Goal: Information Seeking & Learning: Learn about a topic

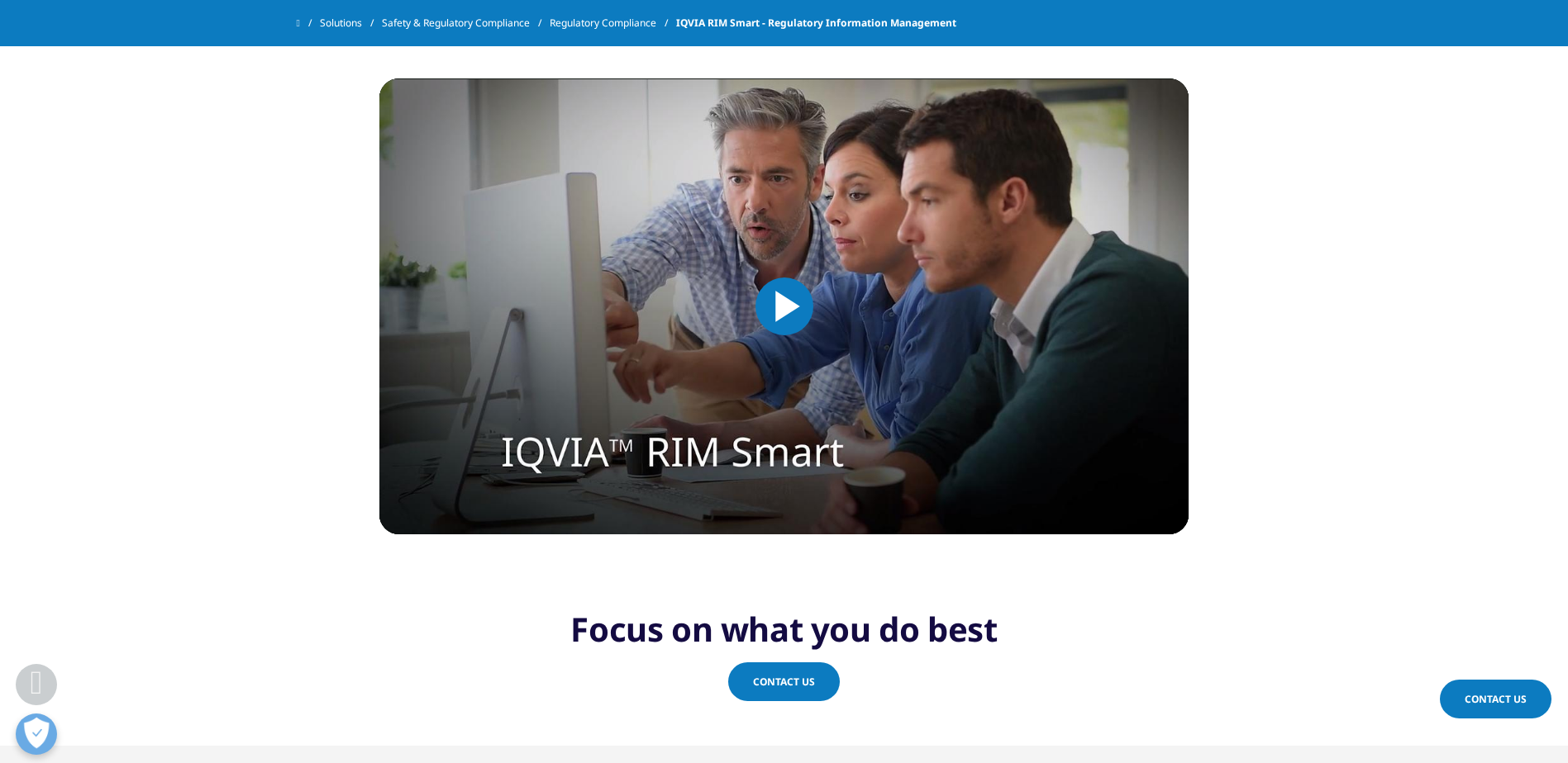
scroll to position [3633, 0]
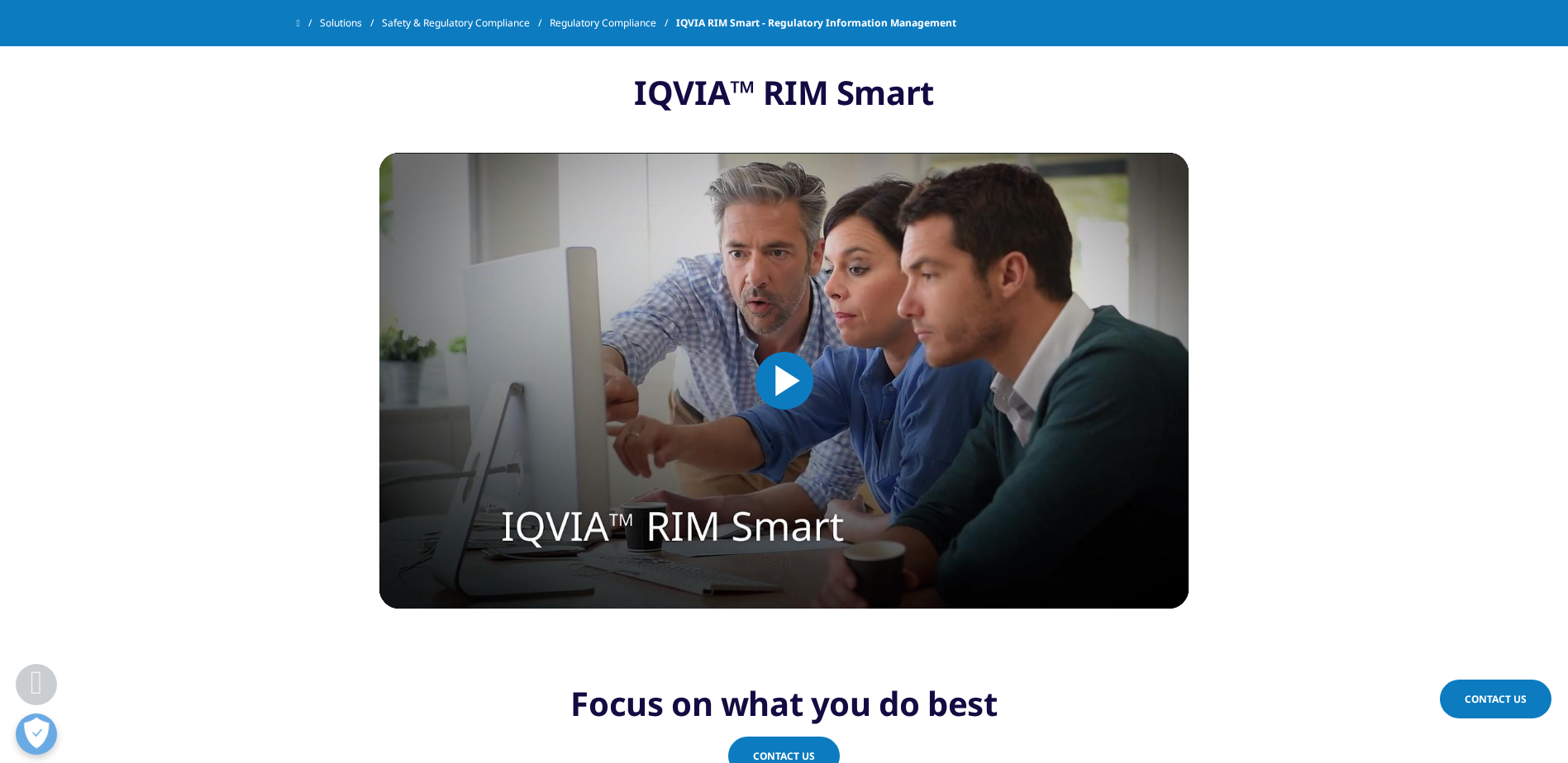
click at [784, 381] on span "Video Player" at bounding box center [784, 381] width 0 height 0
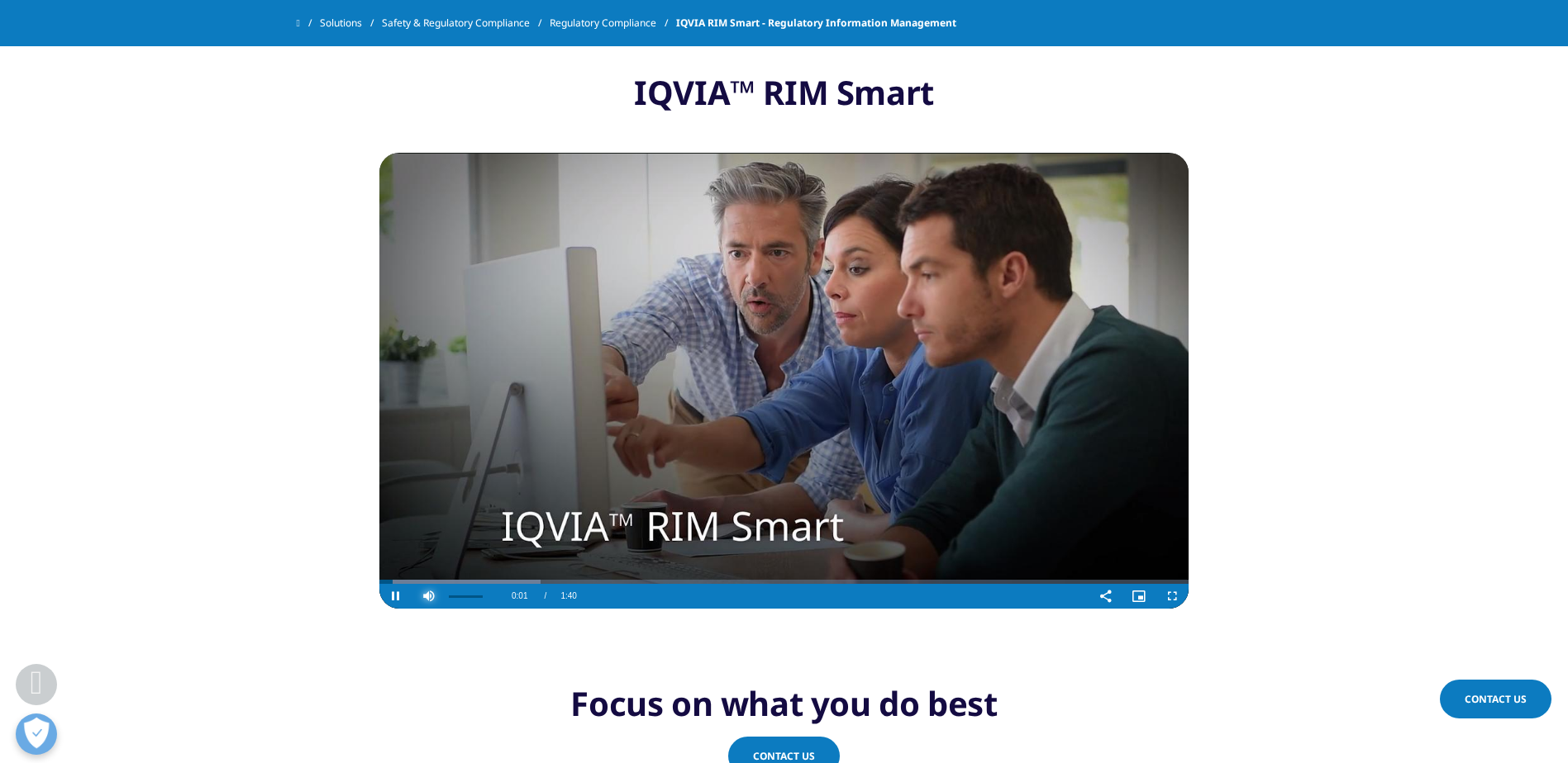
click at [433, 596] on span "Video Player" at bounding box center [429, 596] width 33 height 0
click at [452, 577] on div "Loaded : 29.85% 0:08 0:02" at bounding box center [784, 578] width 809 height 12
click at [523, 570] on video "Video Player" at bounding box center [784, 381] width 809 height 456
drag, startPoint x: 527, startPoint y: 577, endPoint x: 565, endPoint y: 574, distance: 38.1
click at [527, 576] on div "Progress Bar" at bounding box center [540, 578] width 322 height 12
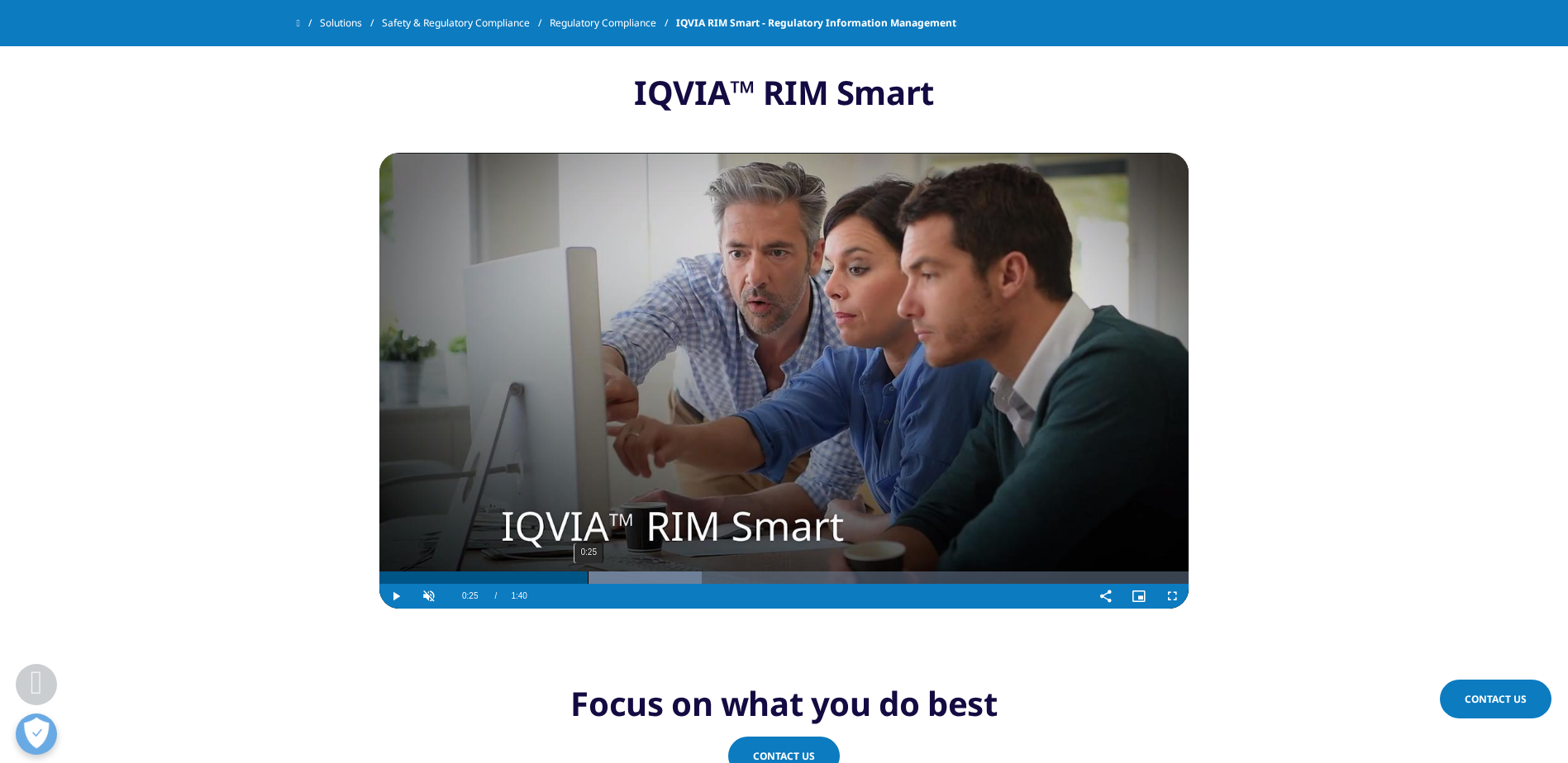
click at [588, 574] on div "0:25" at bounding box center [588, 578] width 1 height 12
click at [595, 574] on div "0:26" at bounding box center [594, 578] width 1 height 12
click at [649, 573] on div "0:33" at bounding box center [648, 578] width 1 height 12
click at [700, 575] on div "Loaded : 59.70% 0:39 0:35" at bounding box center [784, 578] width 809 height 12
click at [731, 575] on div "0:43" at bounding box center [730, 578] width 1 height 12
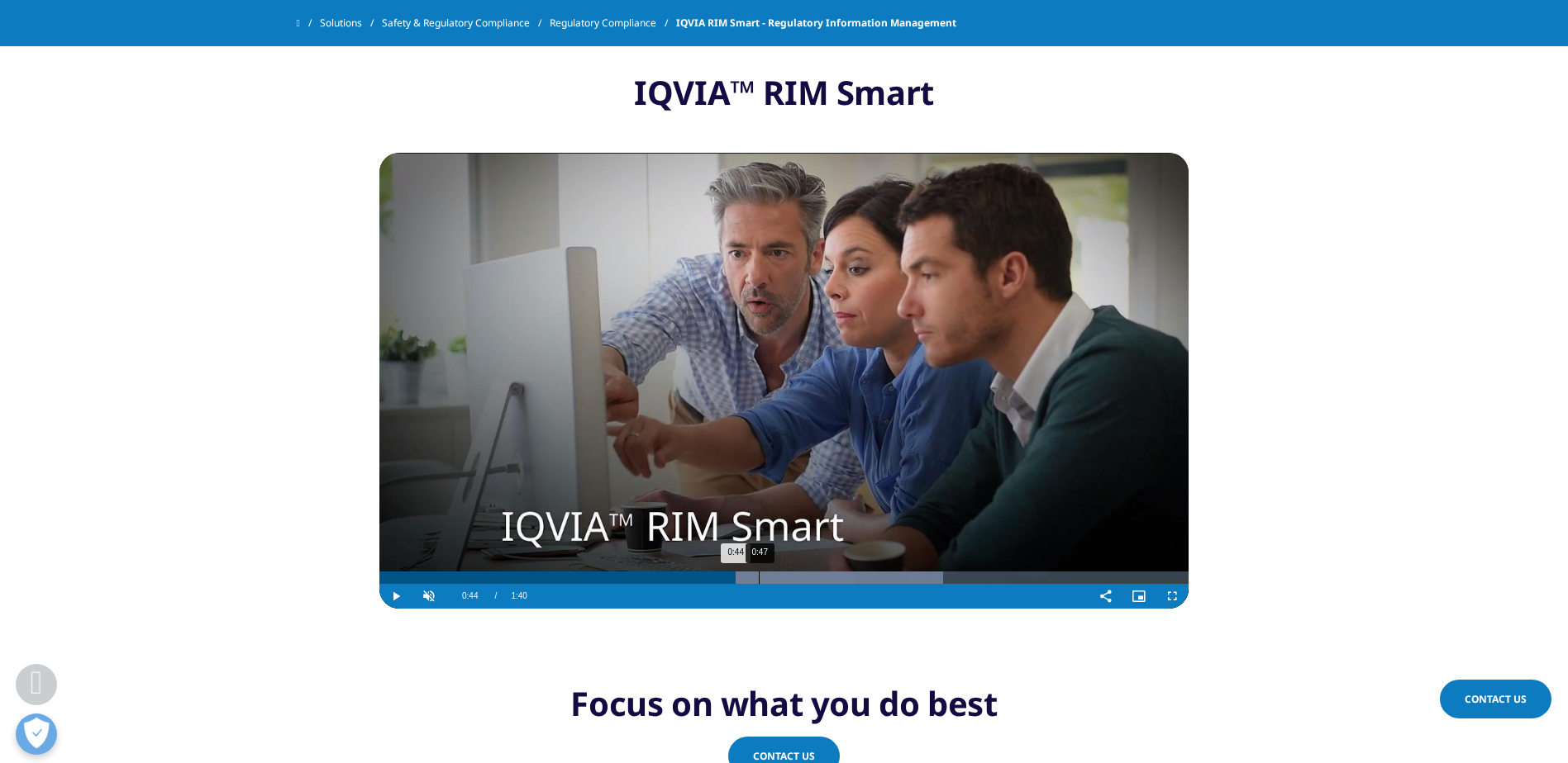
click at [759, 574] on div "0:47" at bounding box center [758, 578] width 1 height 12
click at [822, 574] on div "0:55" at bounding box center [822, 578] width 1 height 12
click at [882, 572] on div "Loaded : 79.60% 1:02 0:55" at bounding box center [784, 578] width 809 height 12
click at [973, 581] on div "1:13" at bounding box center [973, 578] width 1 height 12
click at [1014, 576] on div "Loaded : 100.00% 1:18 1:13" at bounding box center [784, 578] width 809 height 12
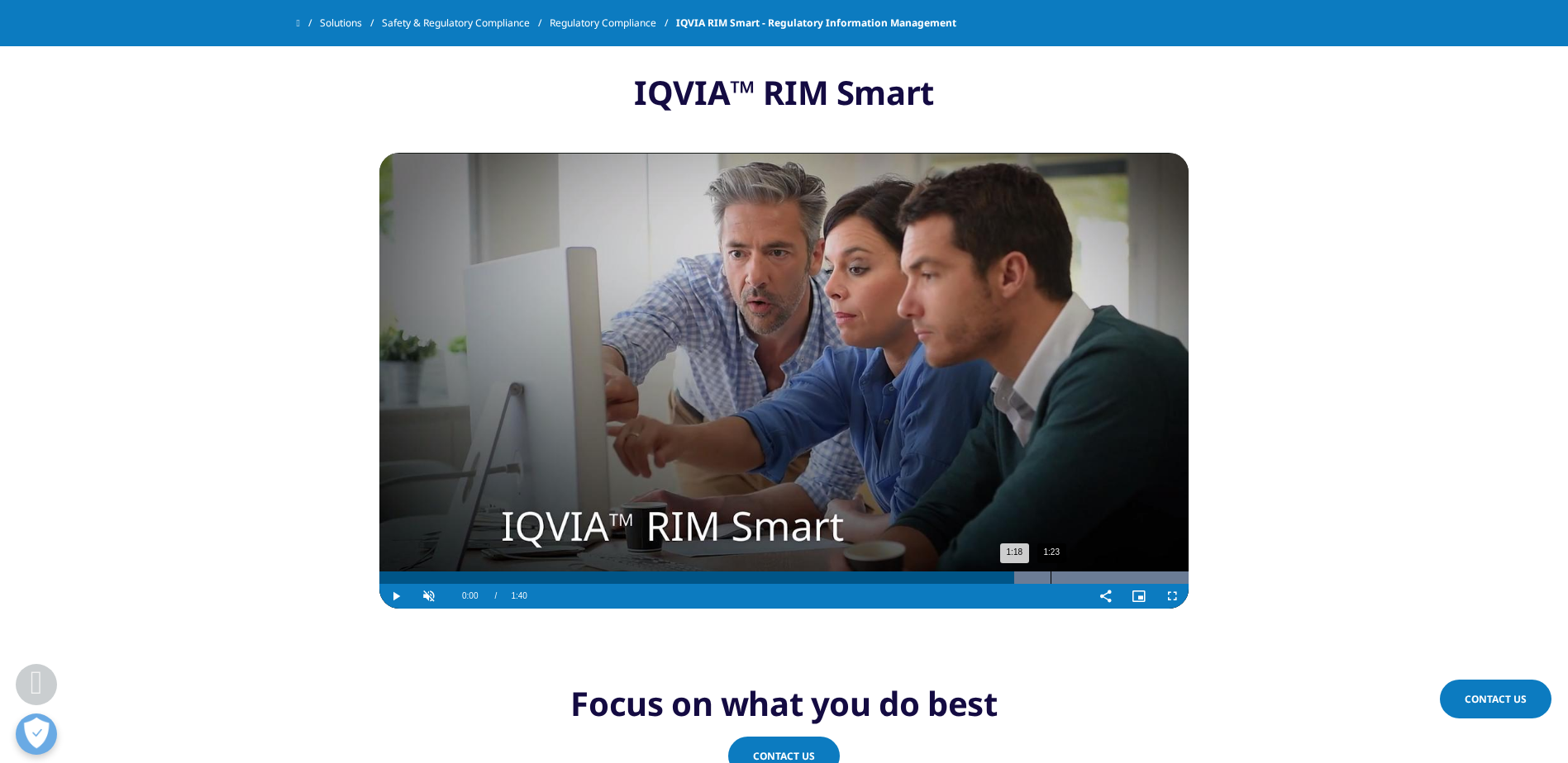
click at [1051, 574] on div "1:23" at bounding box center [1050, 578] width 1 height 12
click at [1079, 569] on video "Video Player" at bounding box center [784, 381] width 809 height 456
click at [1102, 576] on video "Video Player" at bounding box center [784, 381] width 809 height 456
click at [1103, 583] on div "1:30" at bounding box center [1103, 578] width 1 height 12
click at [1122, 575] on div "1:32" at bounding box center [1122, 578] width 1 height 12
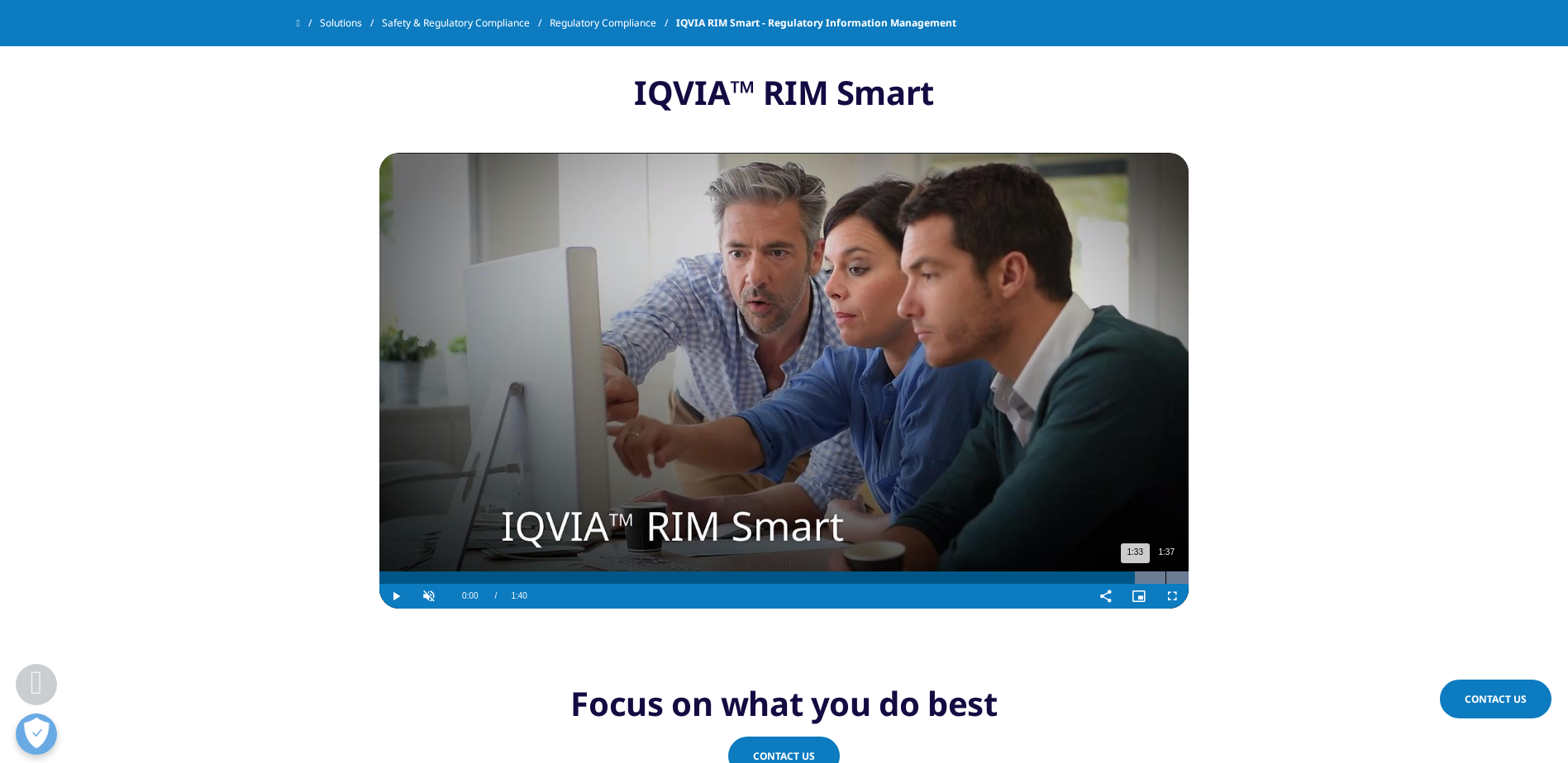
click at [1166, 575] on div "1:37" at bounding box center [1165, 578] width 1 height 12
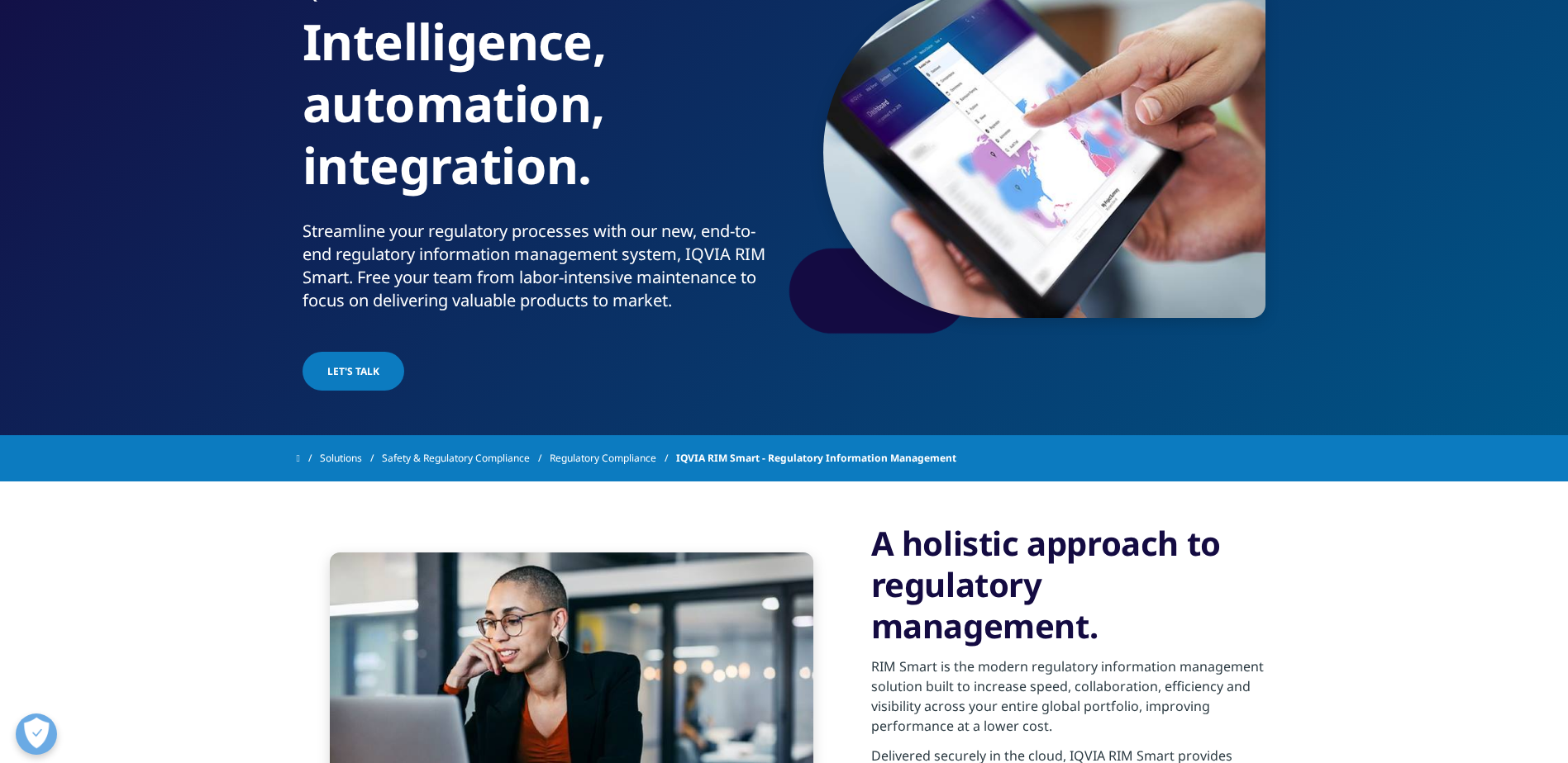
scroll to position [0, 0]
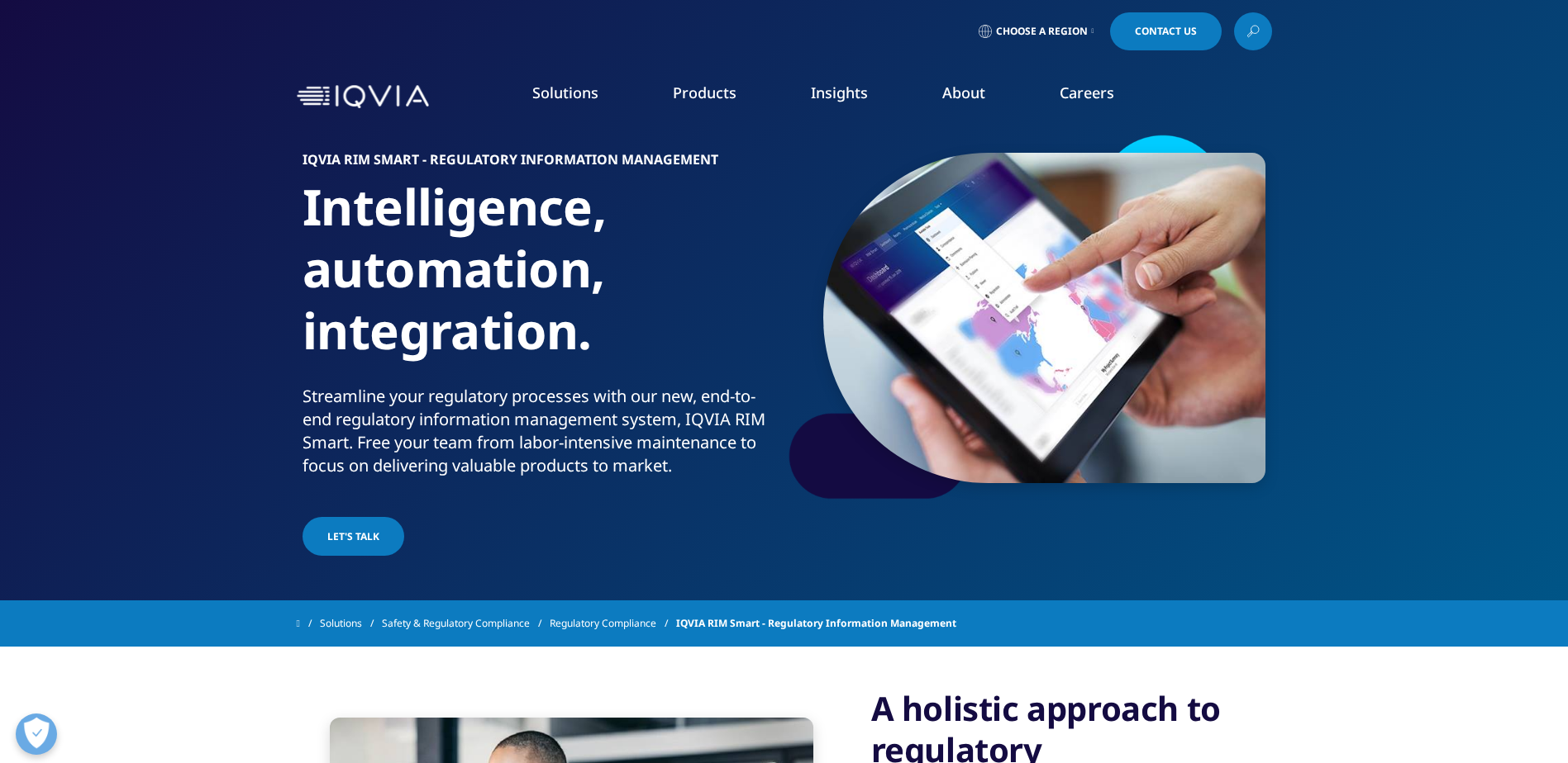
click at [739, 228] on link "IQVIA Vigilance Platform" at bounding box center [779, 227] width 284 height 18
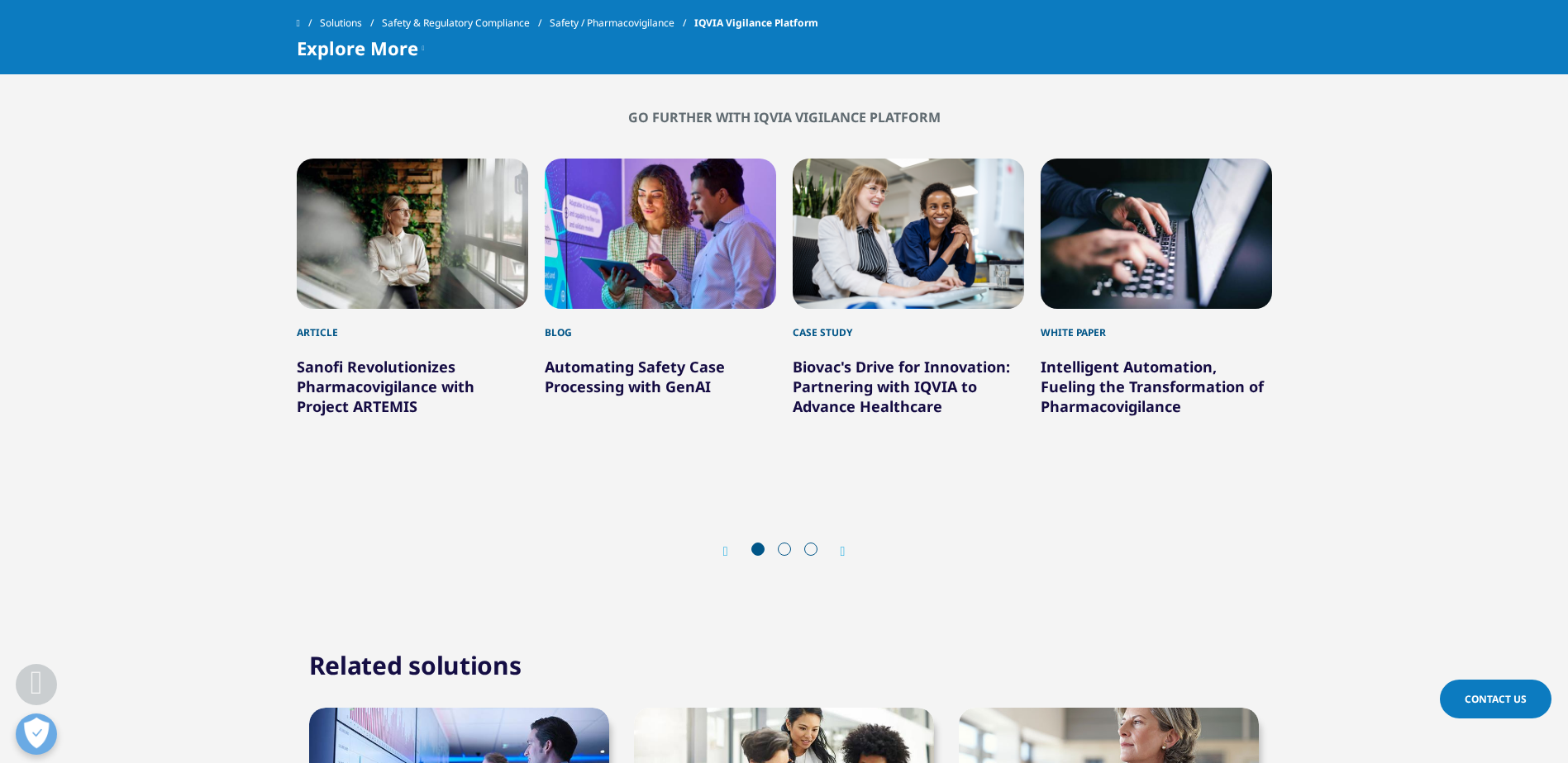
scroll to position [3551, 0]
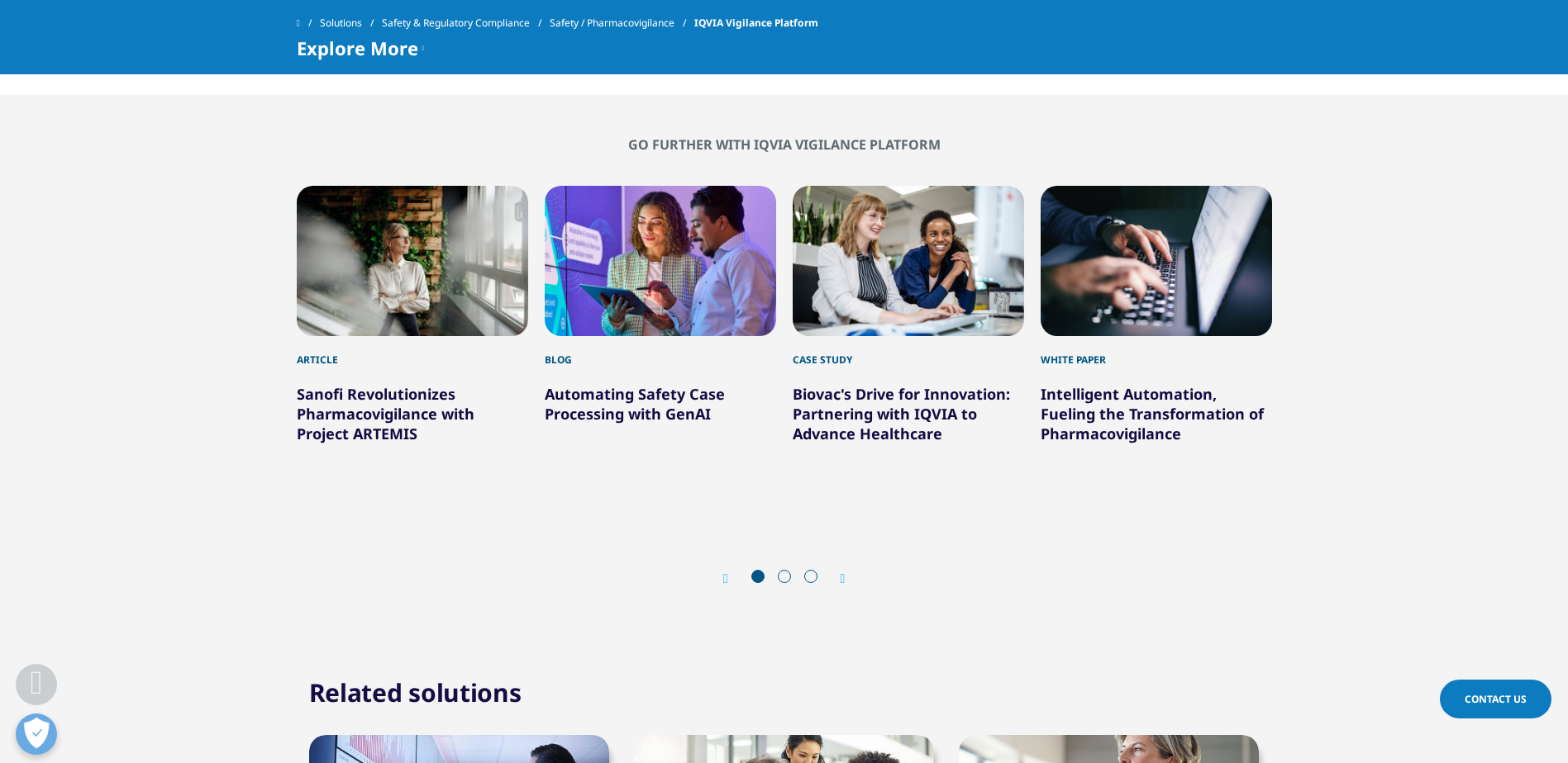
click at [388, 292] on div "1 / 12" at bounding box center [412, 261] width 231 height 150
click at [639, 336] on div "Blog" at bounding box center [660, 352] width 231 height 31
click at [638, 390] on link "Automating Safety Case Processing with GenAI" at bounding box center [634, 403] width 180 height 39
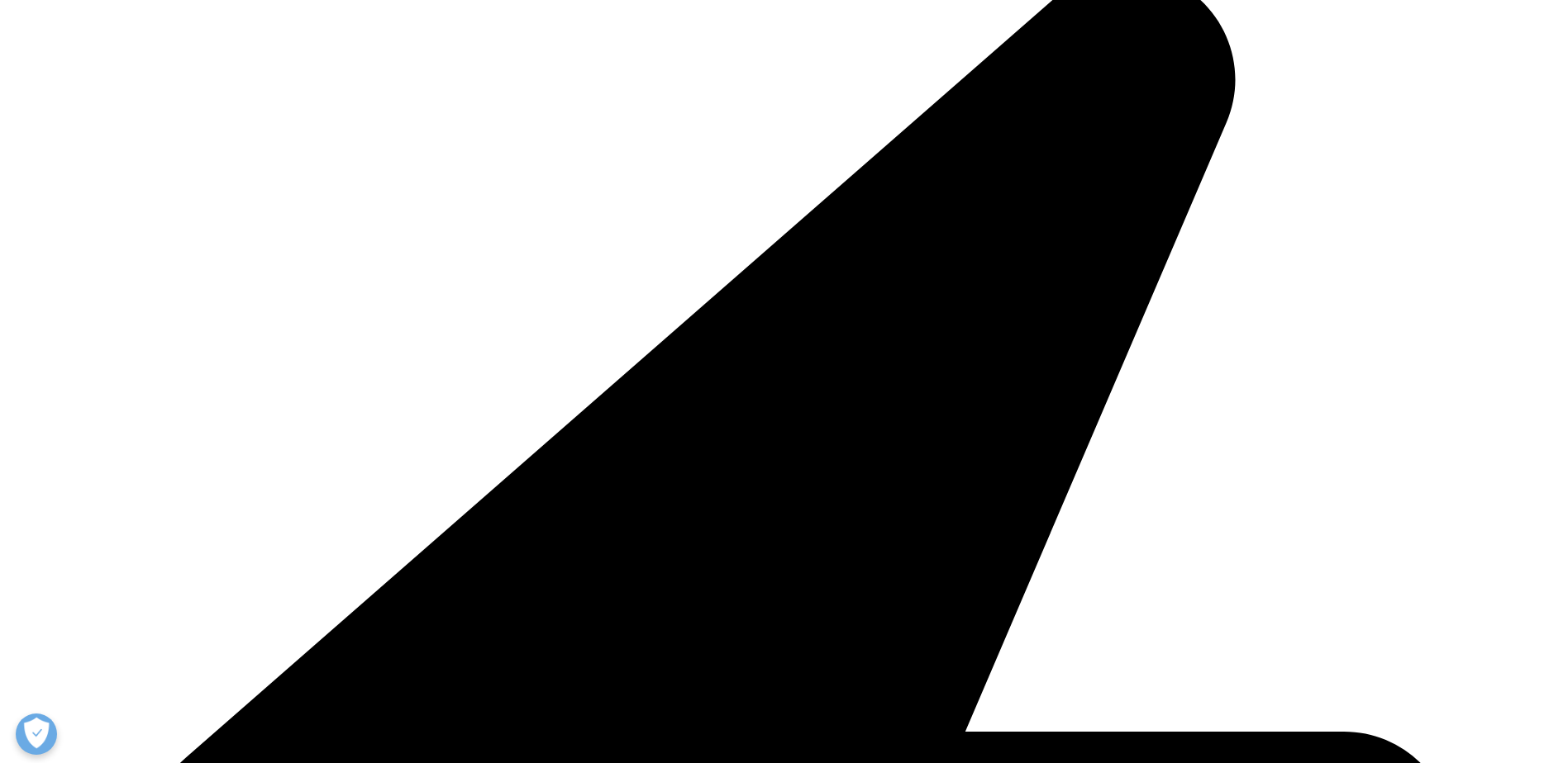
scroll to position [909, 0]
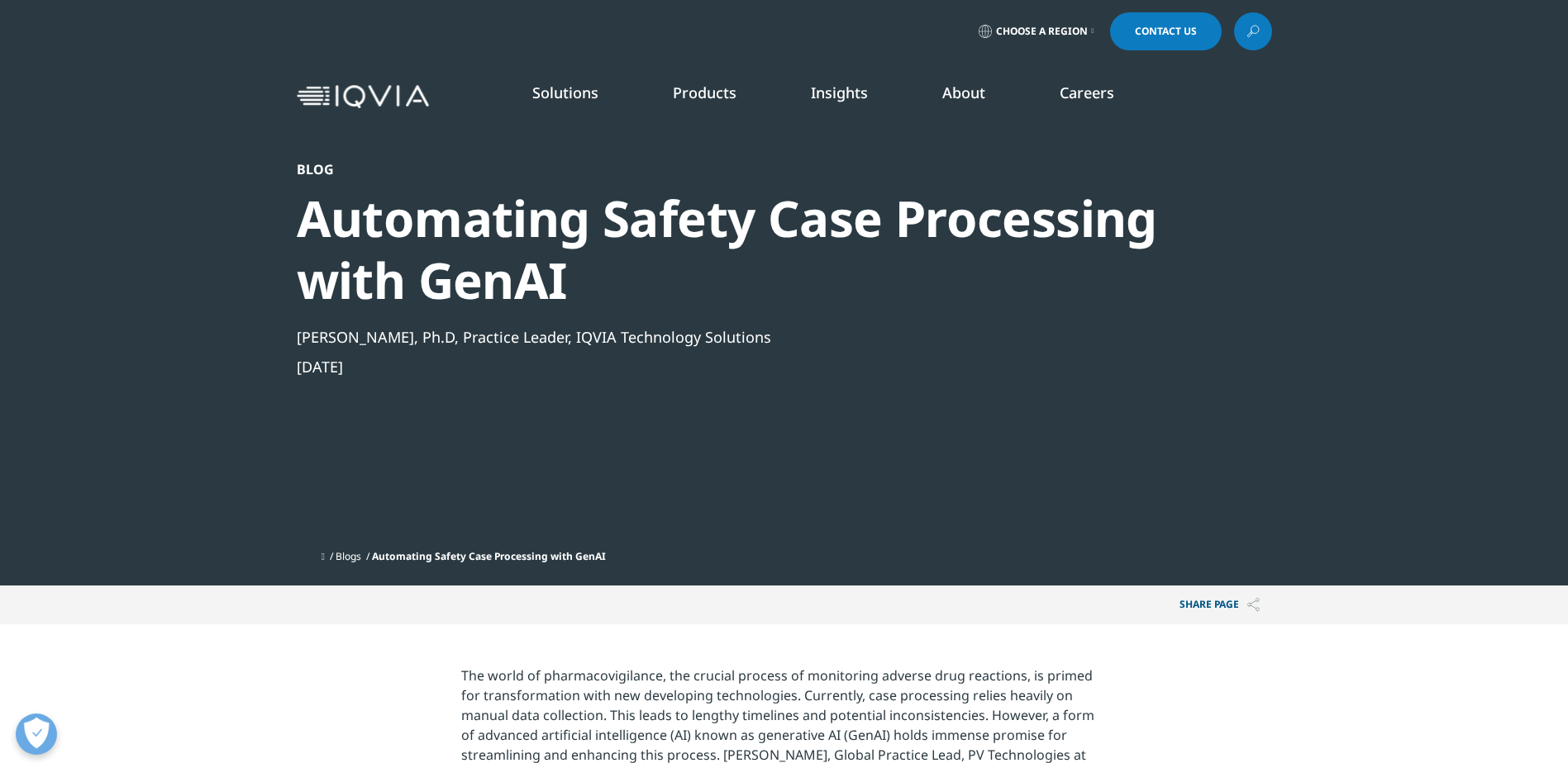
click at [688, 326] on link "RIM Smart" at bounding box center [779, 319] width 284 height 18
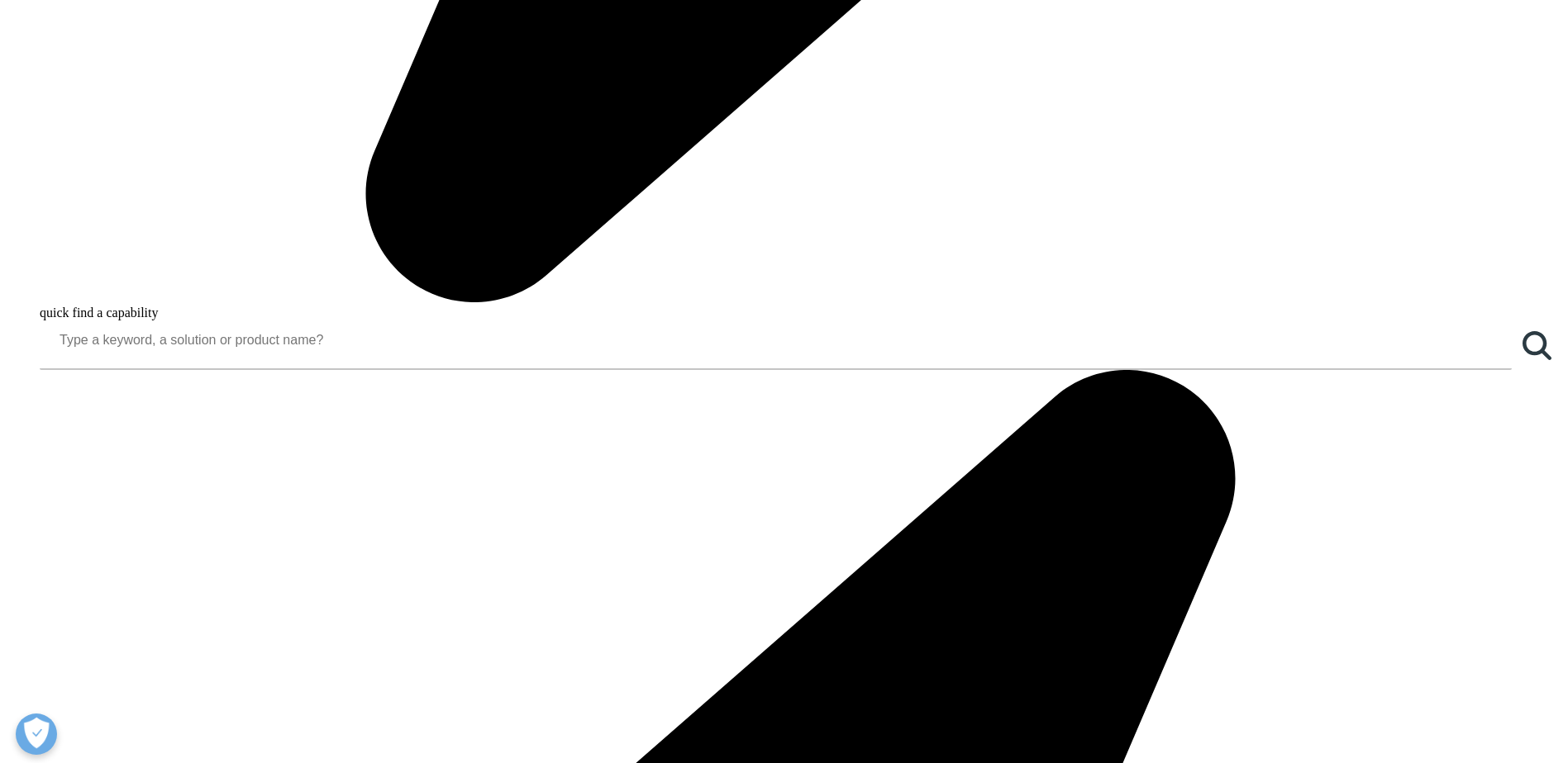
scroll to position [1900, 0]
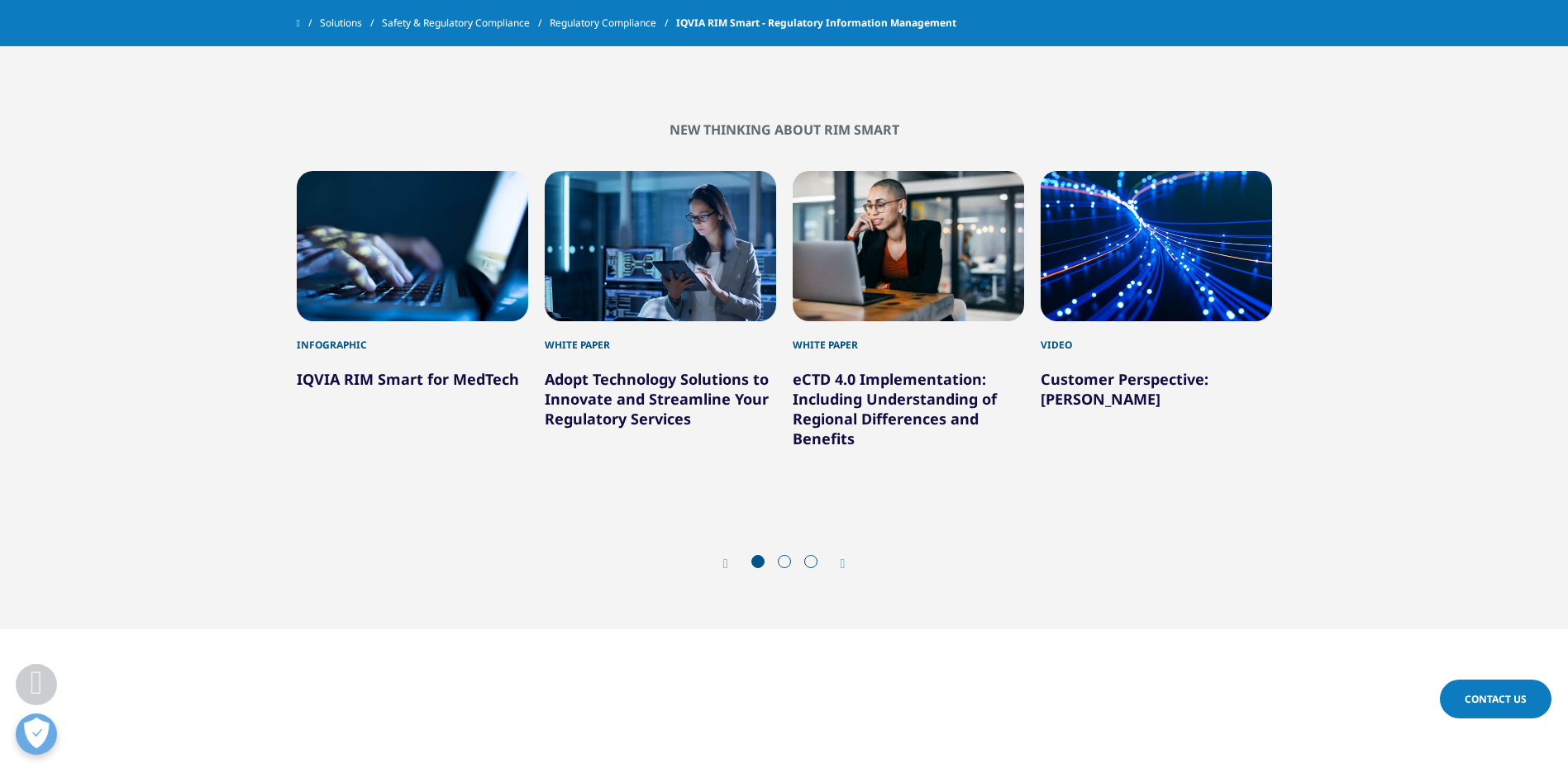
click at [796, 553] on div "Prev Next" at bounding box center [784, 563] width 975 height 50
click at [796, 567] on div at bounding box center [784, 563] width 79 height 17
click at [832, 561] on div "Next" at bounding box center [834, 564] width 22 height 16
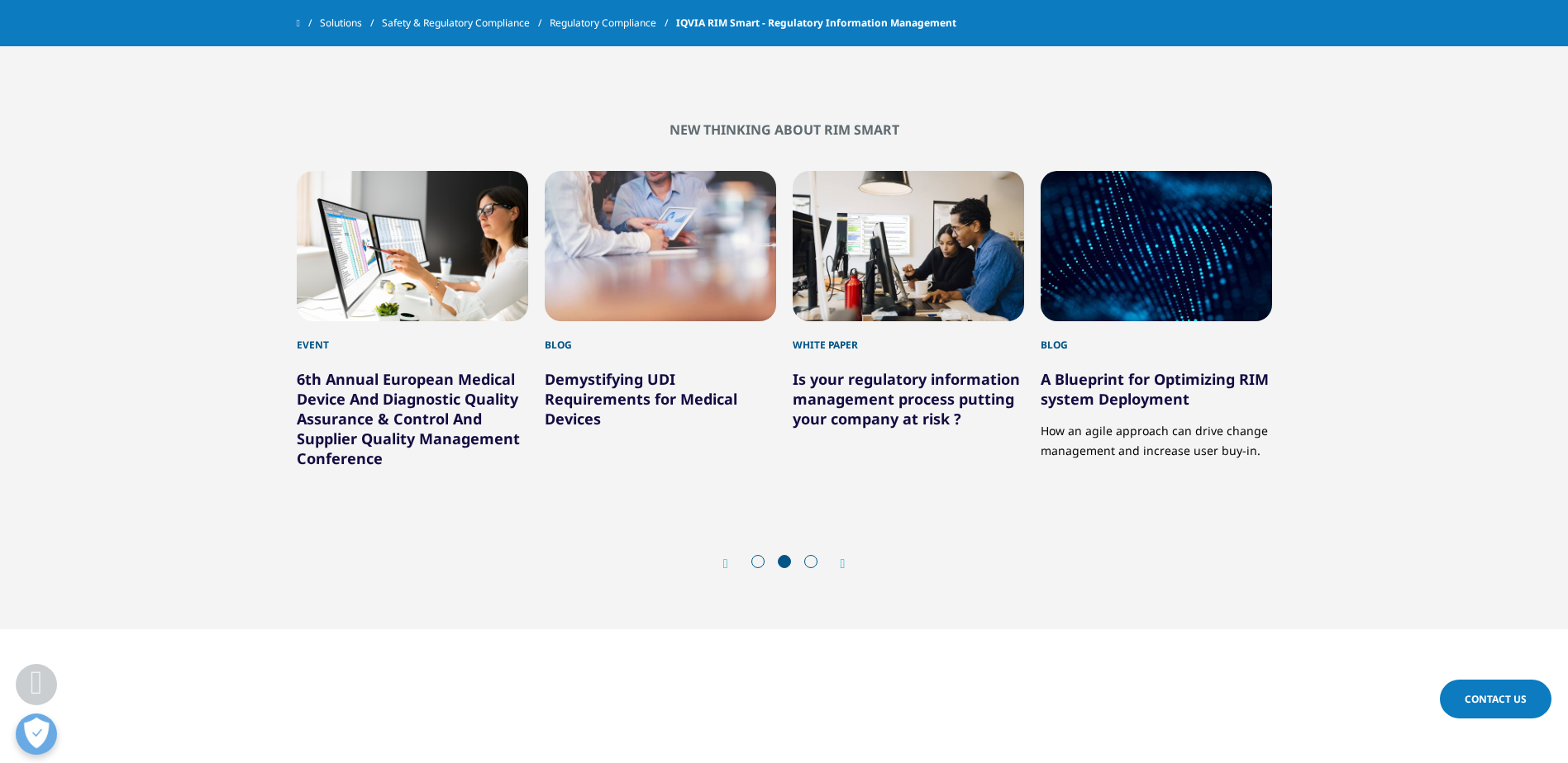
click at [832, 561] on div "Next" at bounding box center [834, 564] width 22 height 16
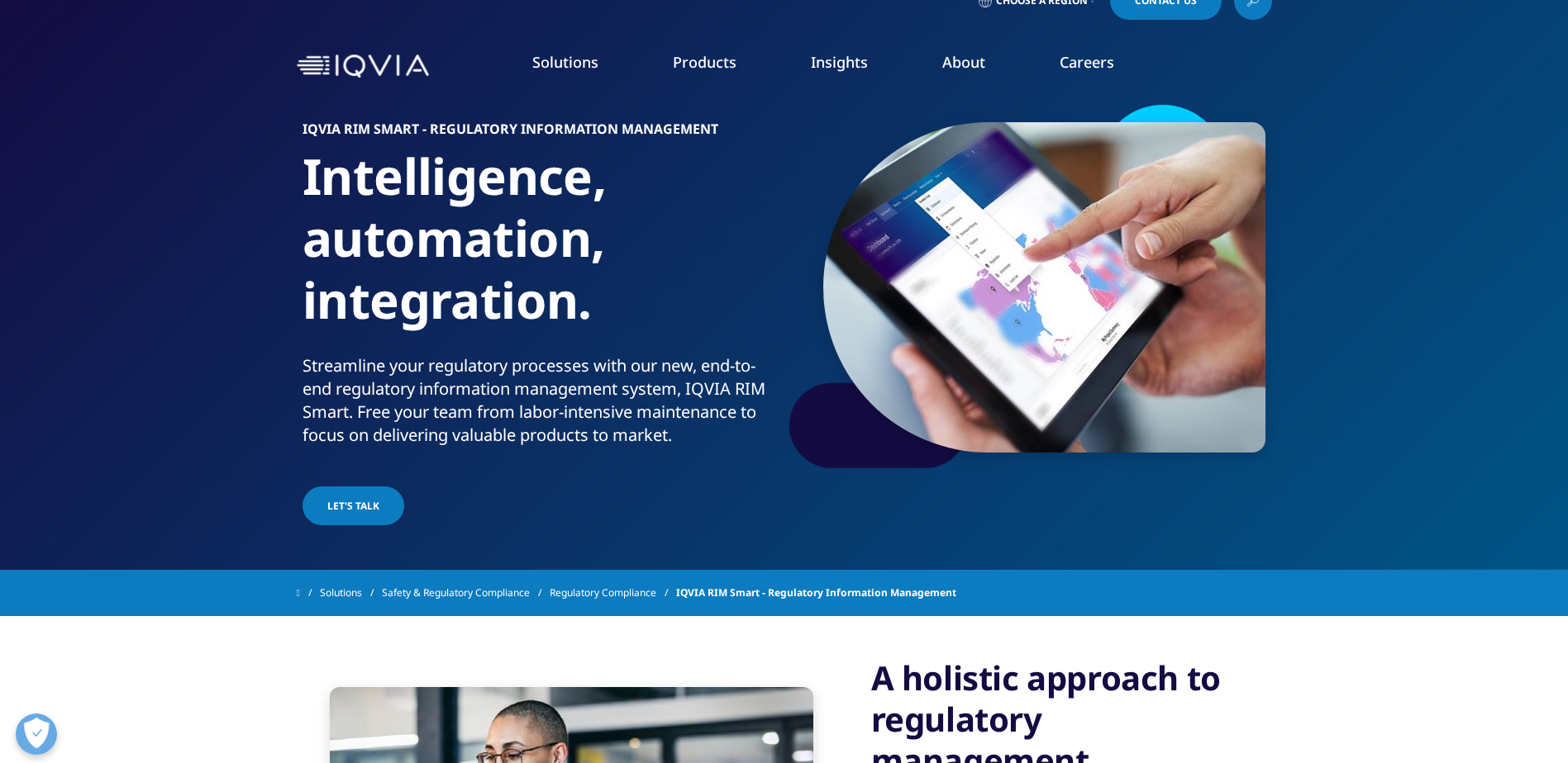
scroll to position [0, 0]
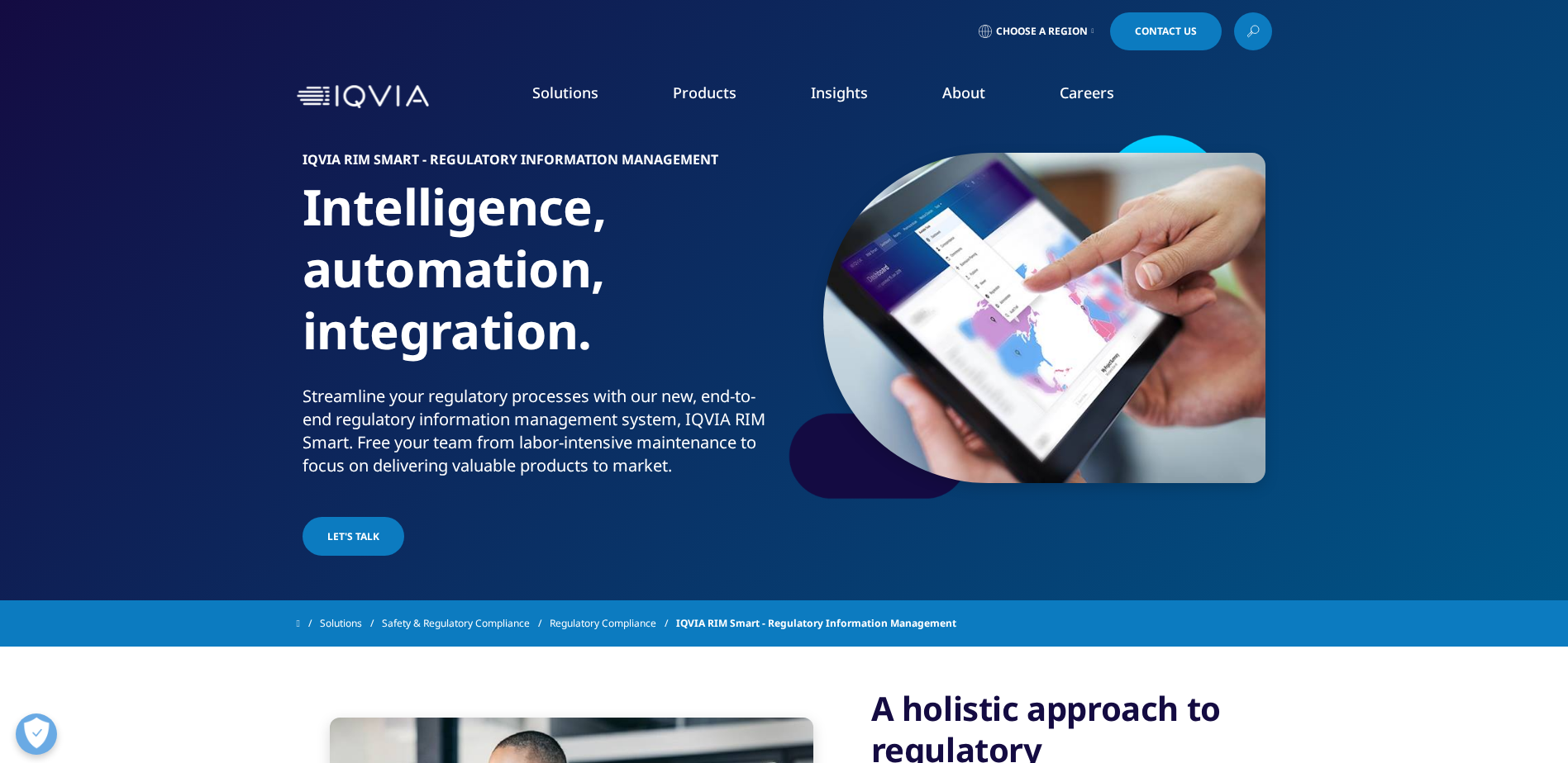
click at [732, 223] on link "IQVIA Vigilance Platform" at bounding box center [779, 227] width 284 height 18
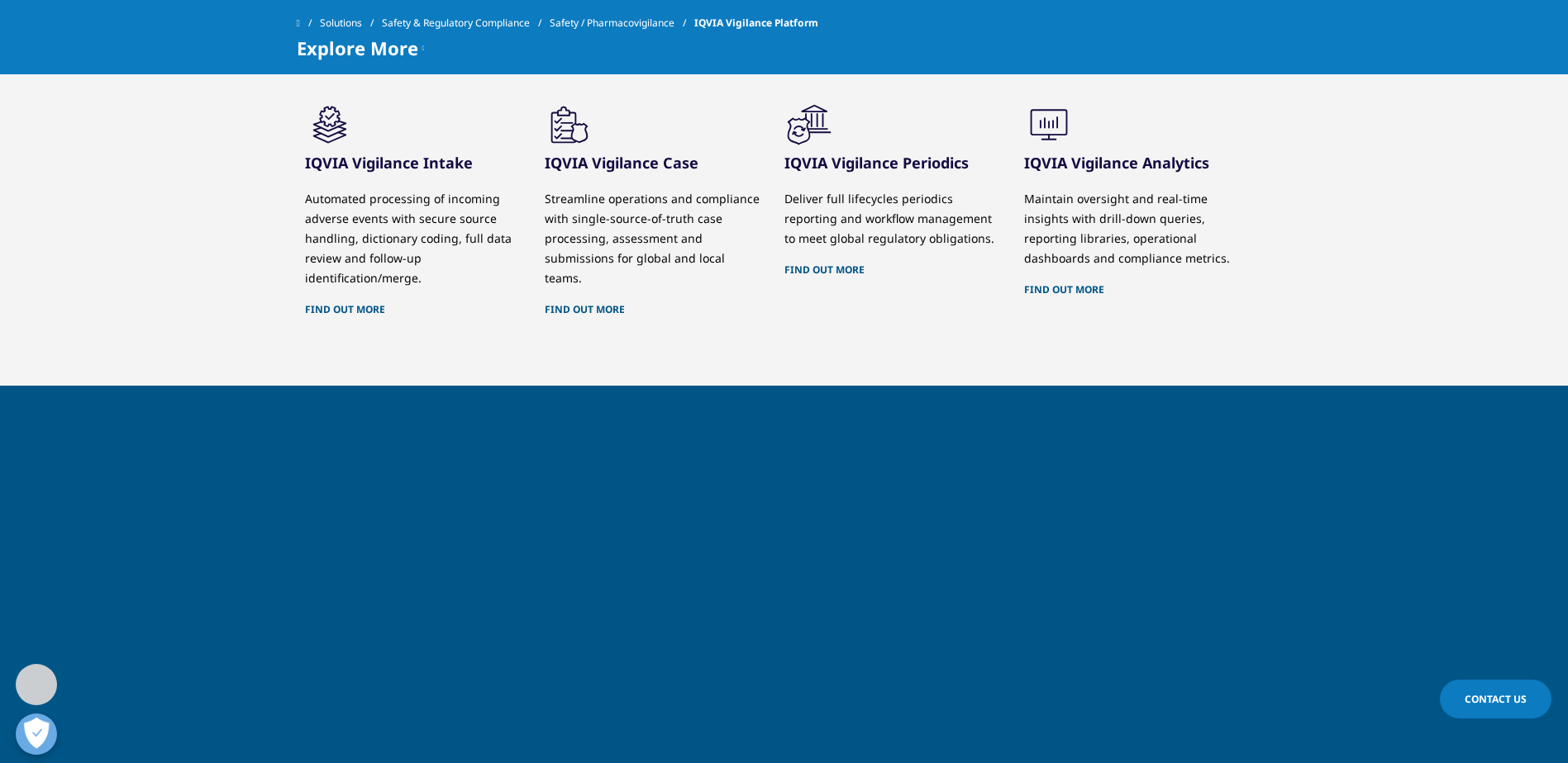
scroll to position [1404, 0]
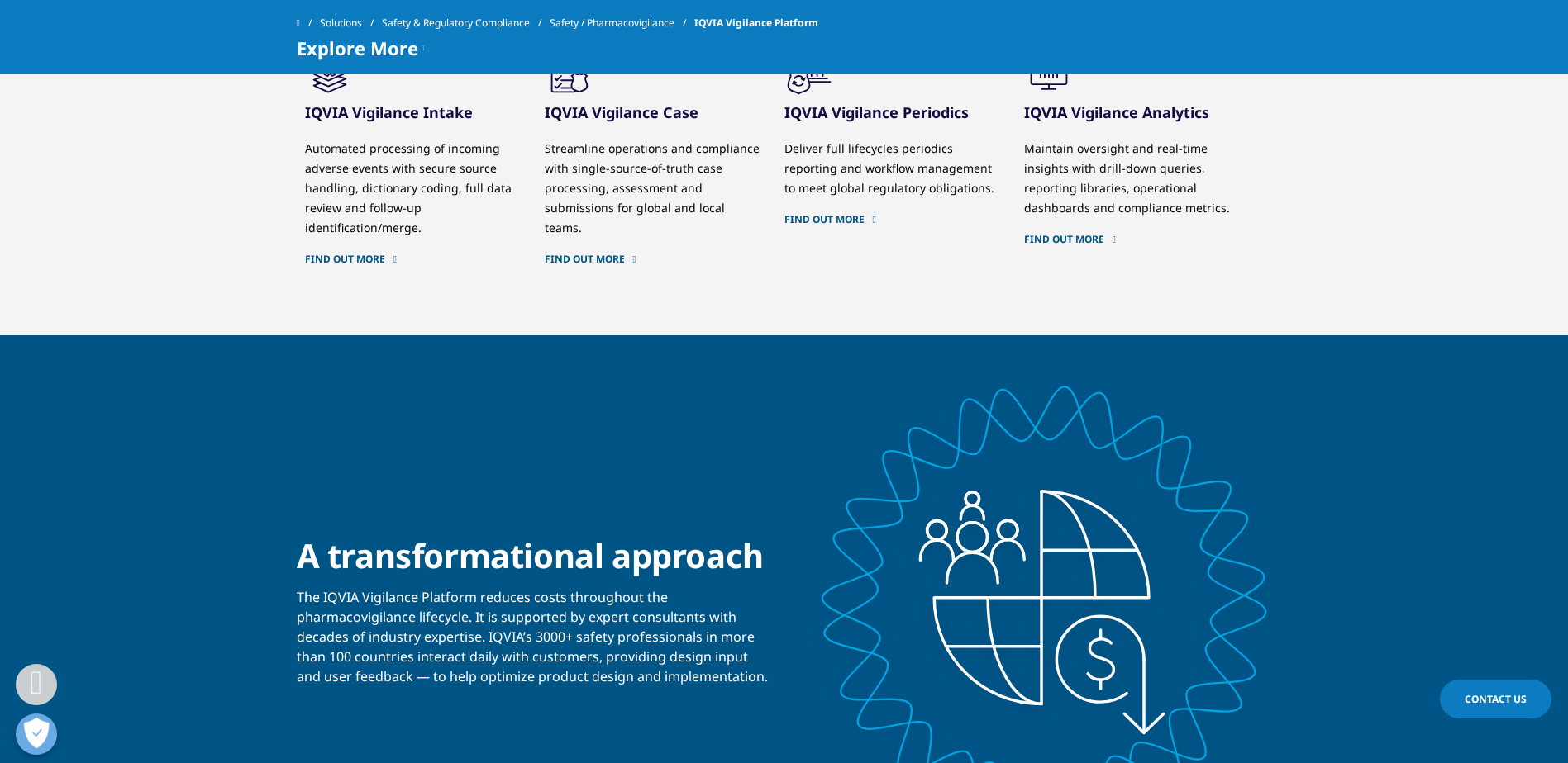
click at [586, 258] on link "Find out more" at bounding box center [652, 258] width 215 height 13
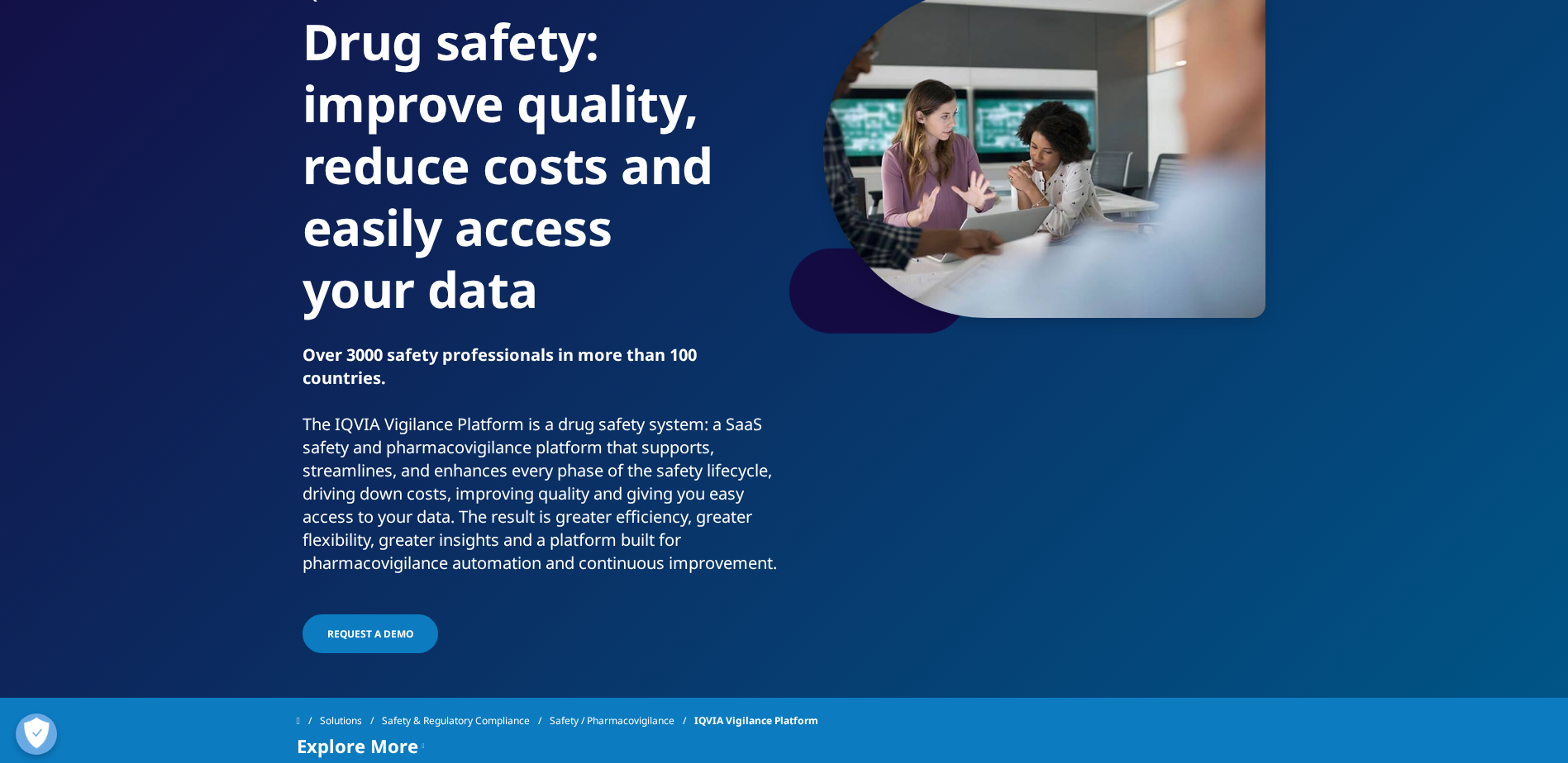
scroll to position [0, 0]
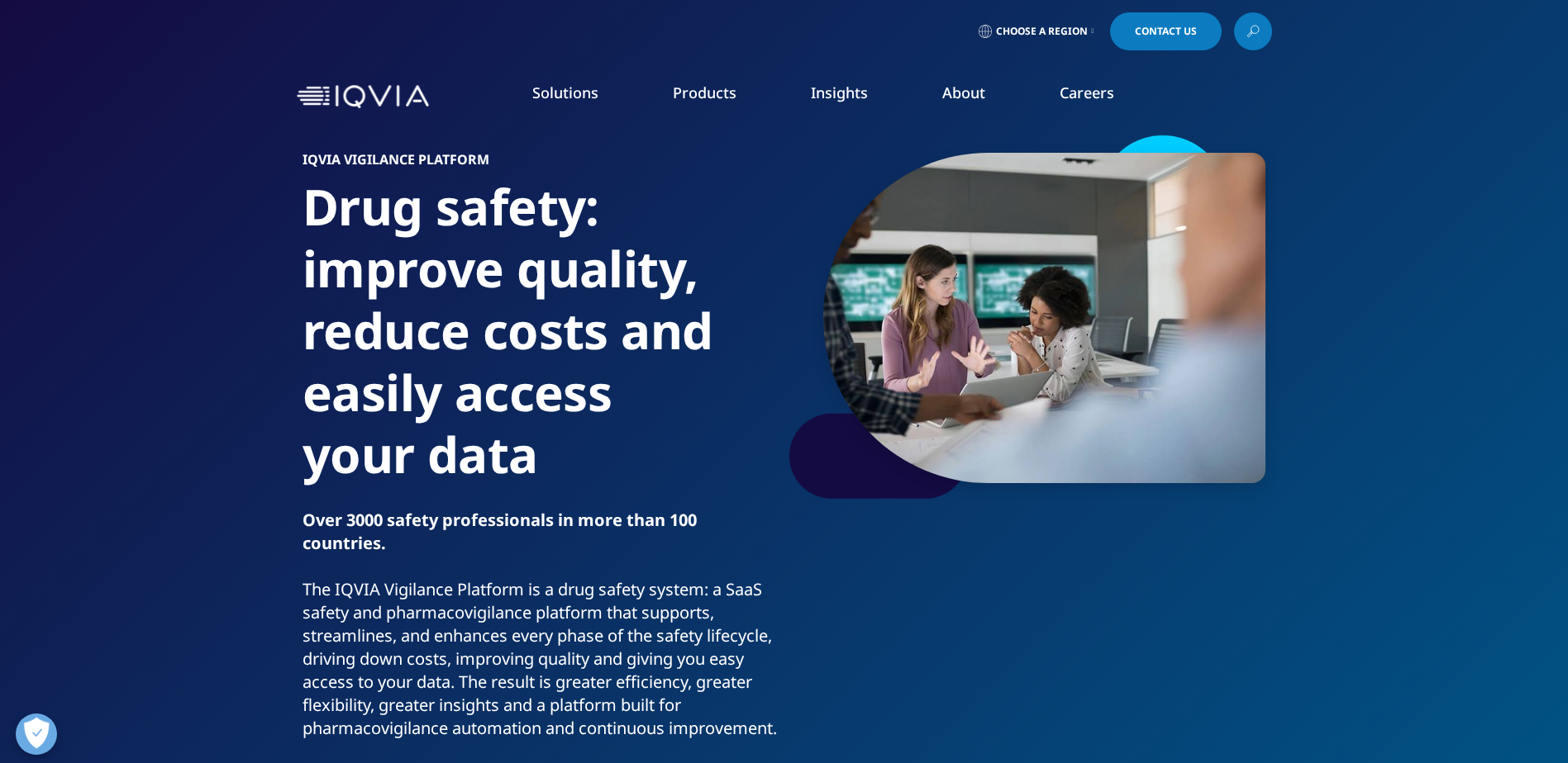
click at [966, 361] on link "AI Patient & HCP Profiling- Healthcare​" at bounding box center [1064, 360] width 284 height 18
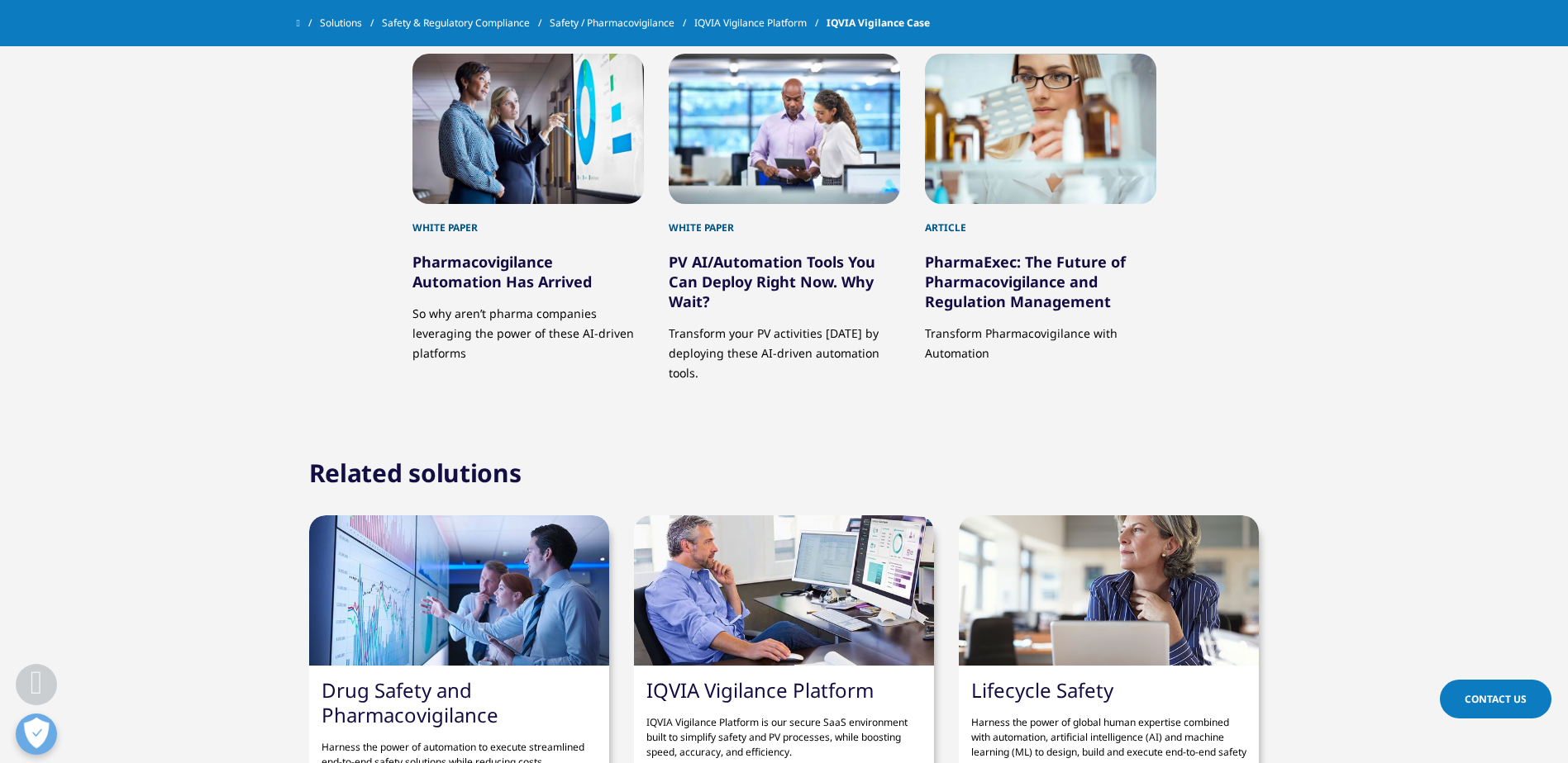
scroll to position [2485, 0]
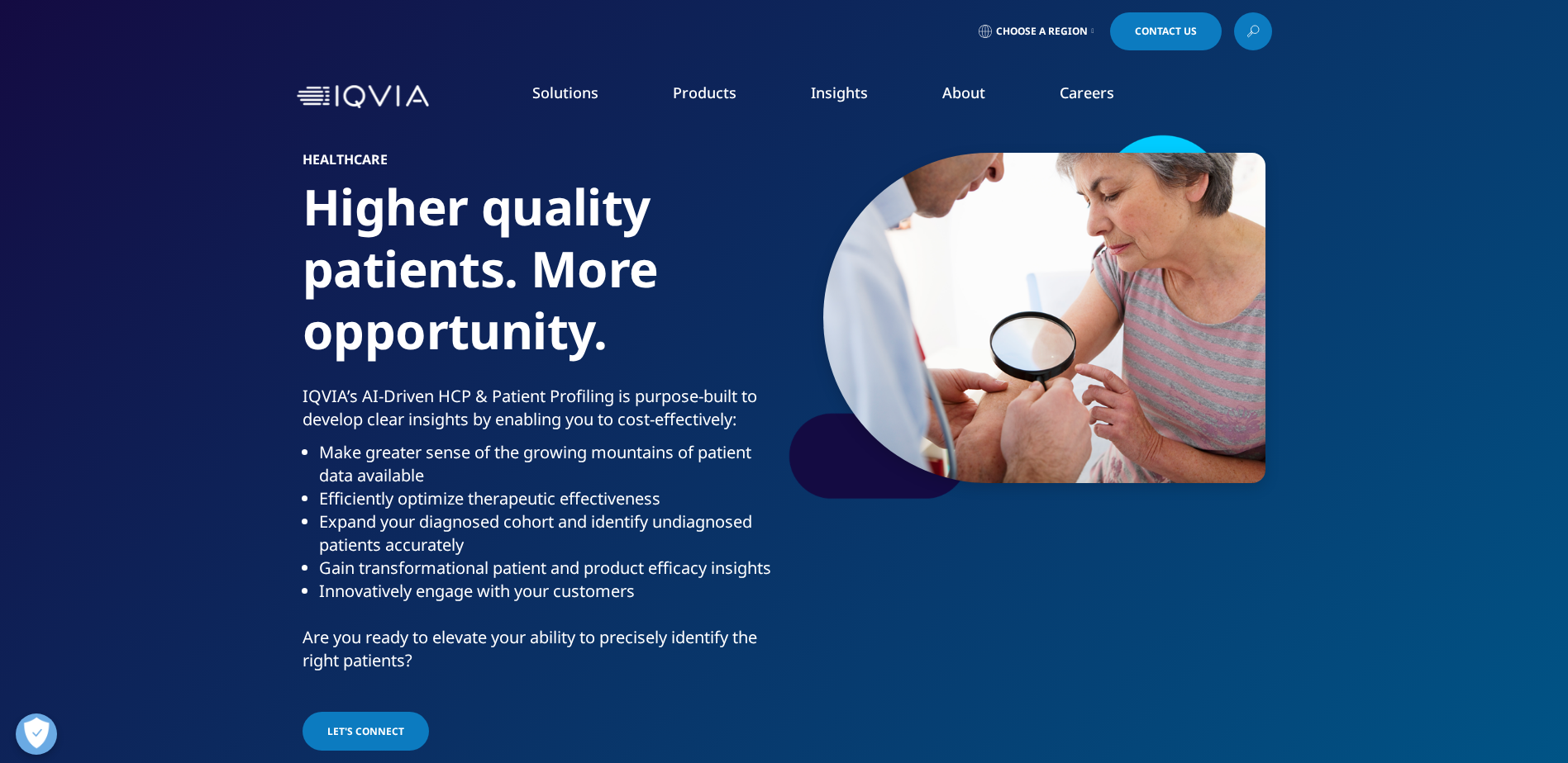
click at [698, 292] on link "Regulatory Compliance" at bounding box center [779, 288] width 284 height 18
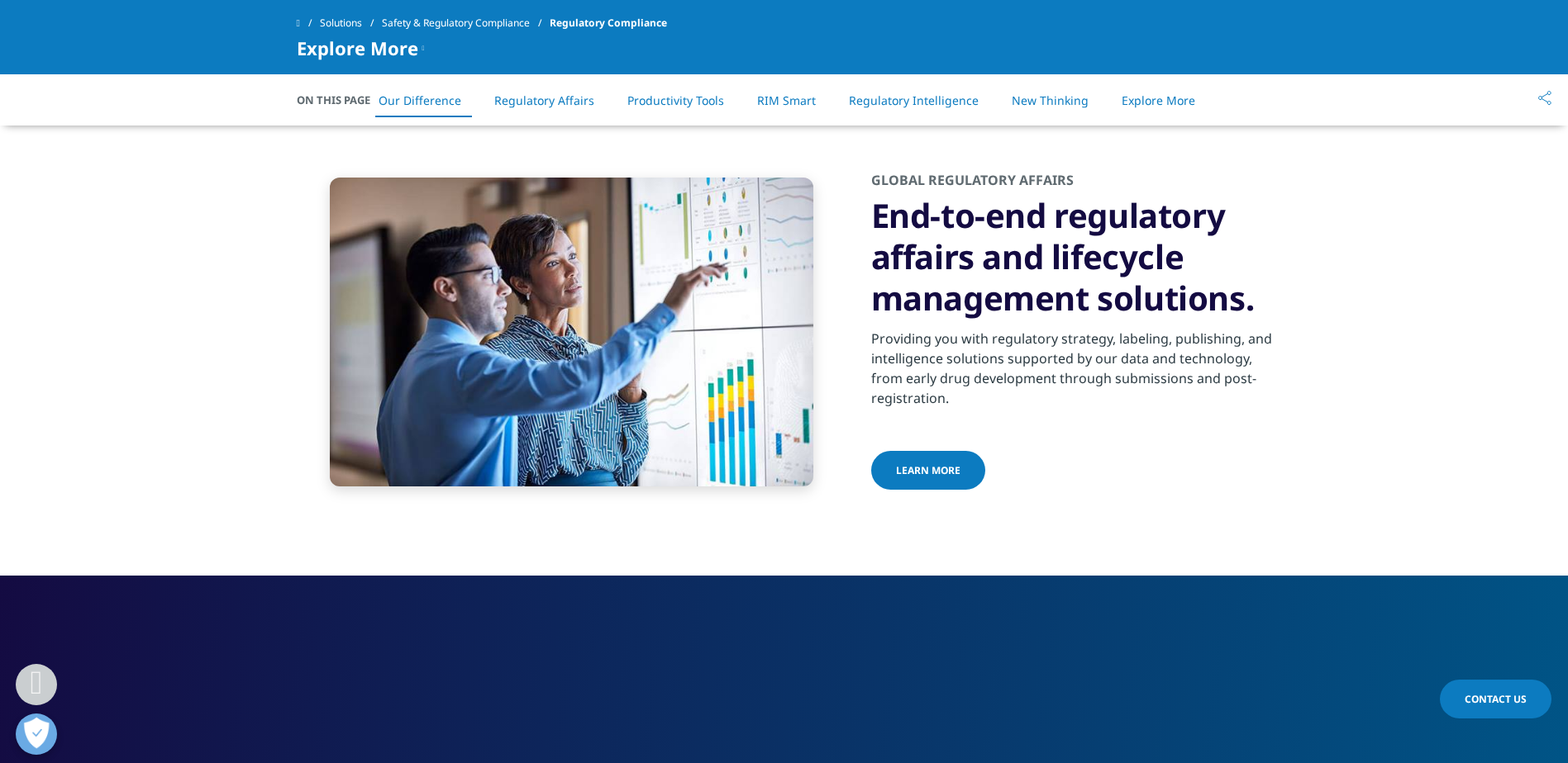
scroll to position [496, 0]
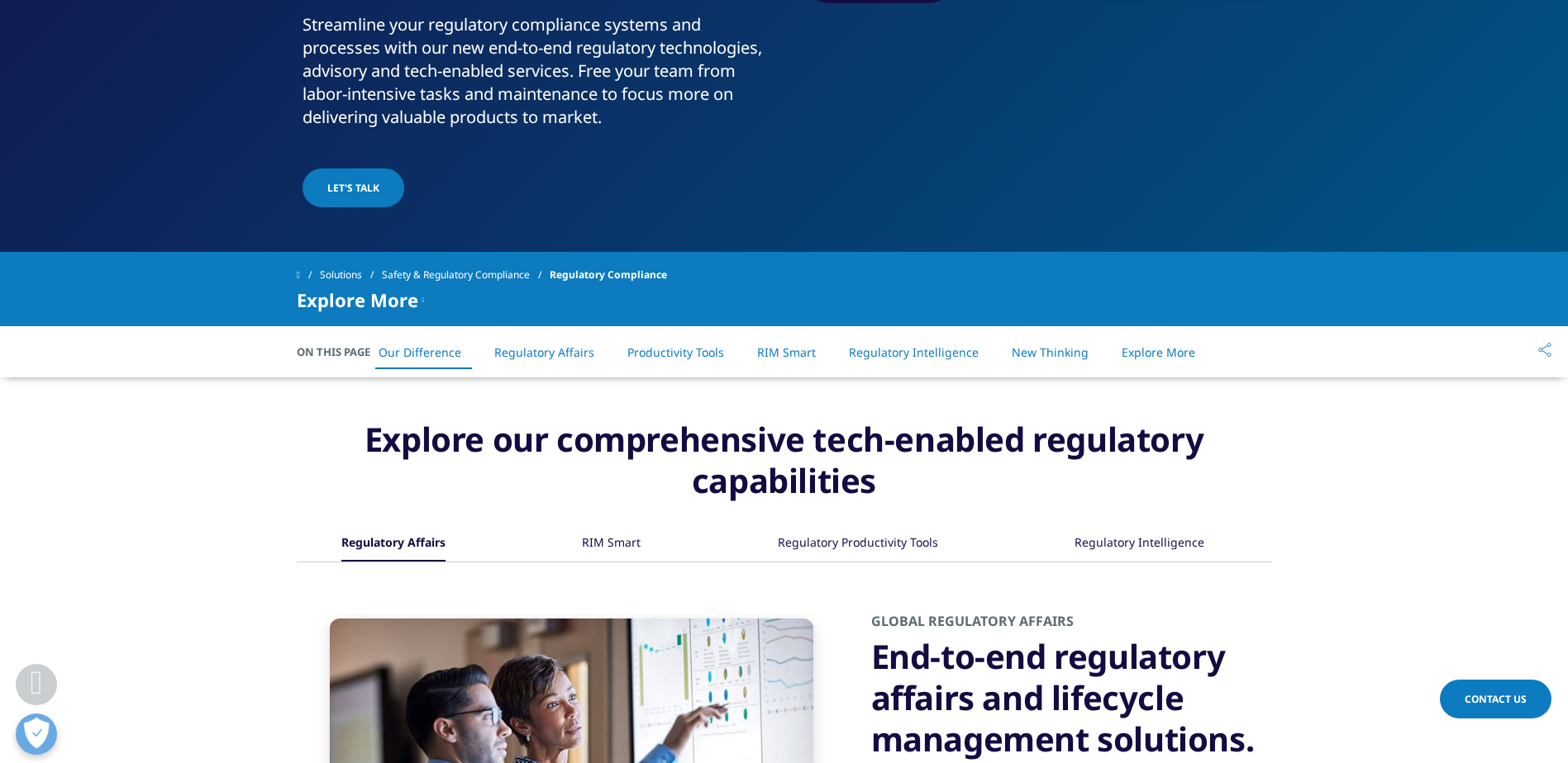
click at [589, 543] on div "RIM Smart" at bounding box center [611, 544] width 59 height 36
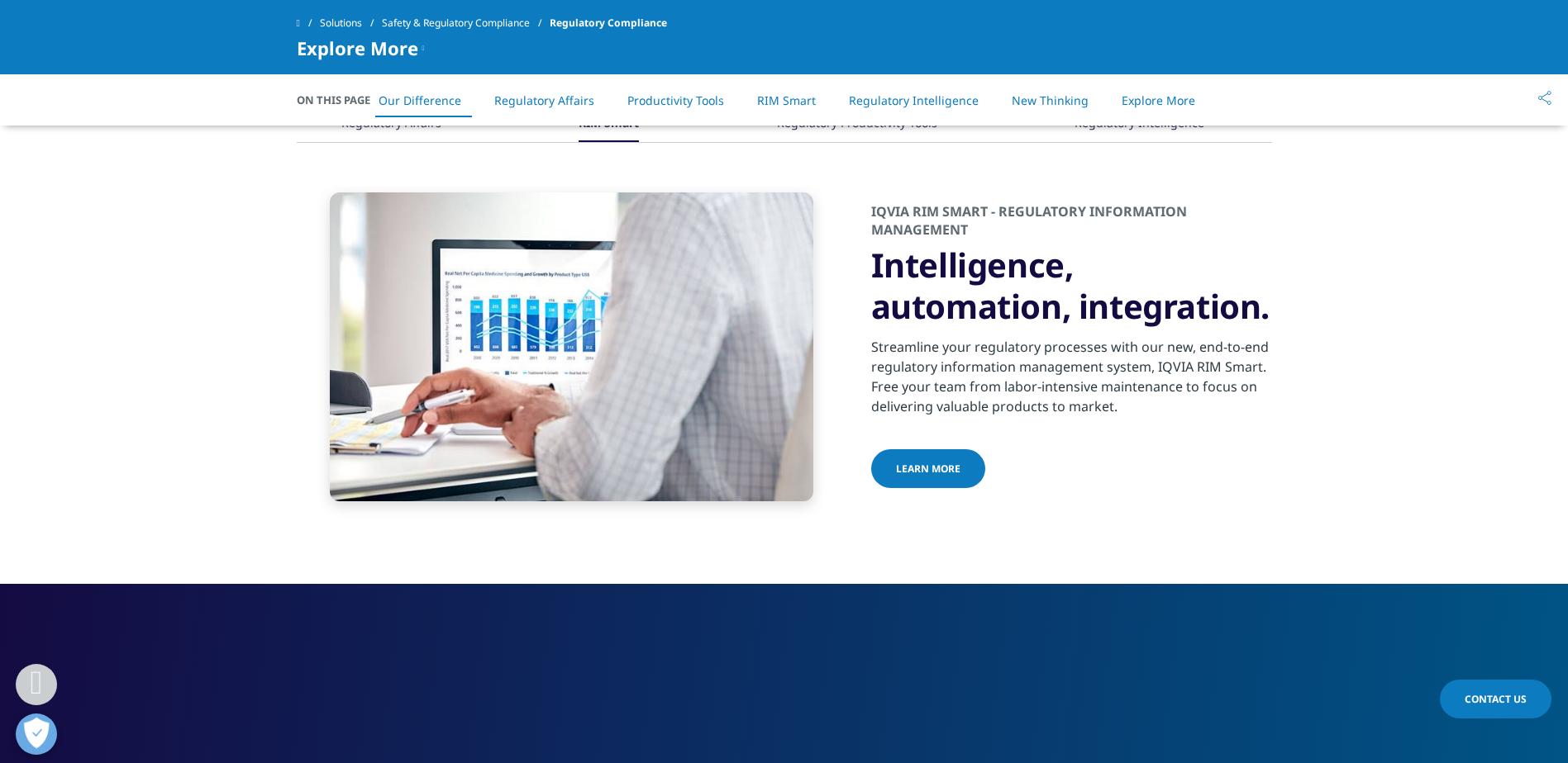
scroll to position [743, 0]
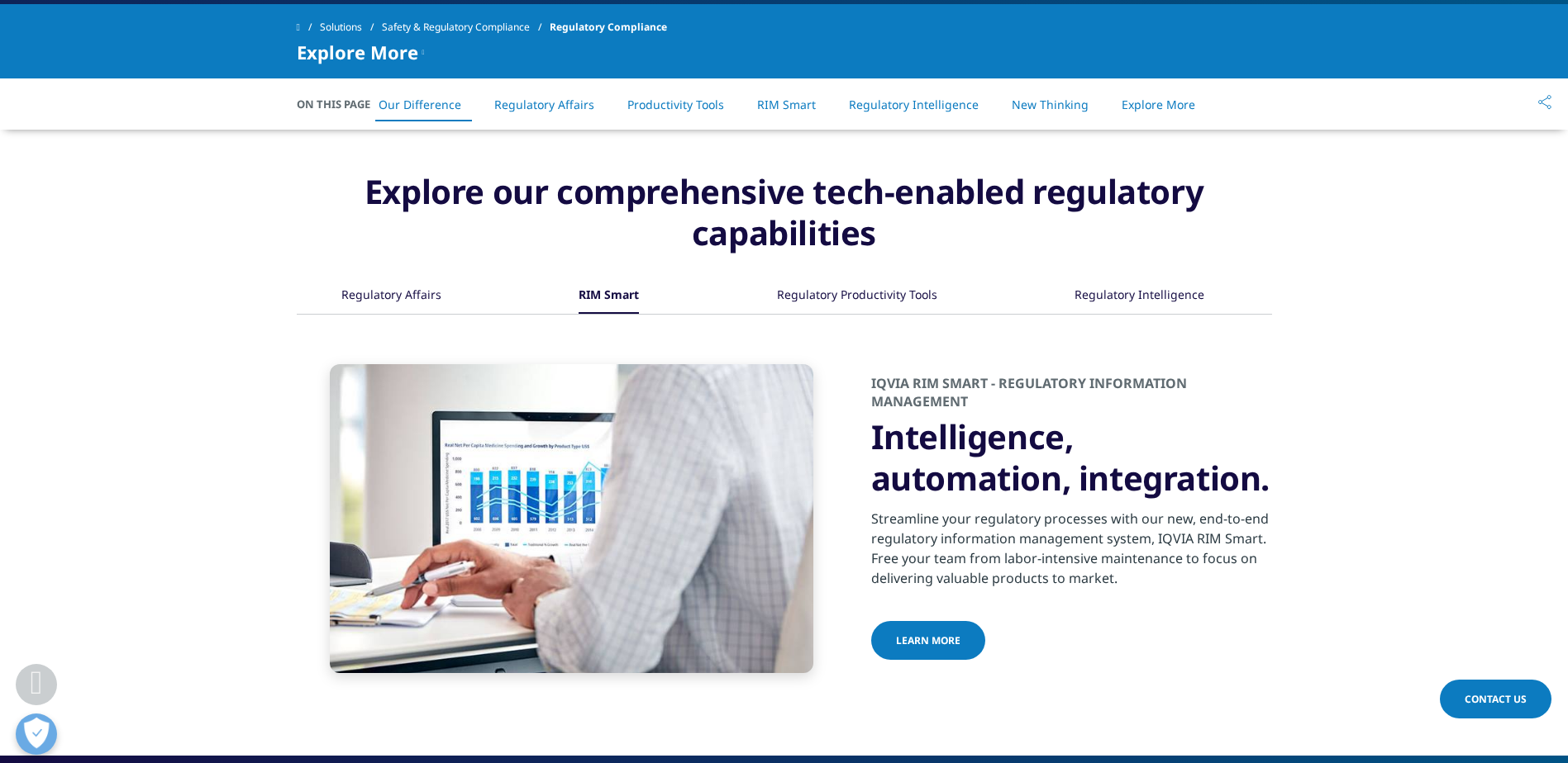
click at [835, 296] on div "Regulatory Productivity Tools" at bounding box center [857, 296] width 161 height 36
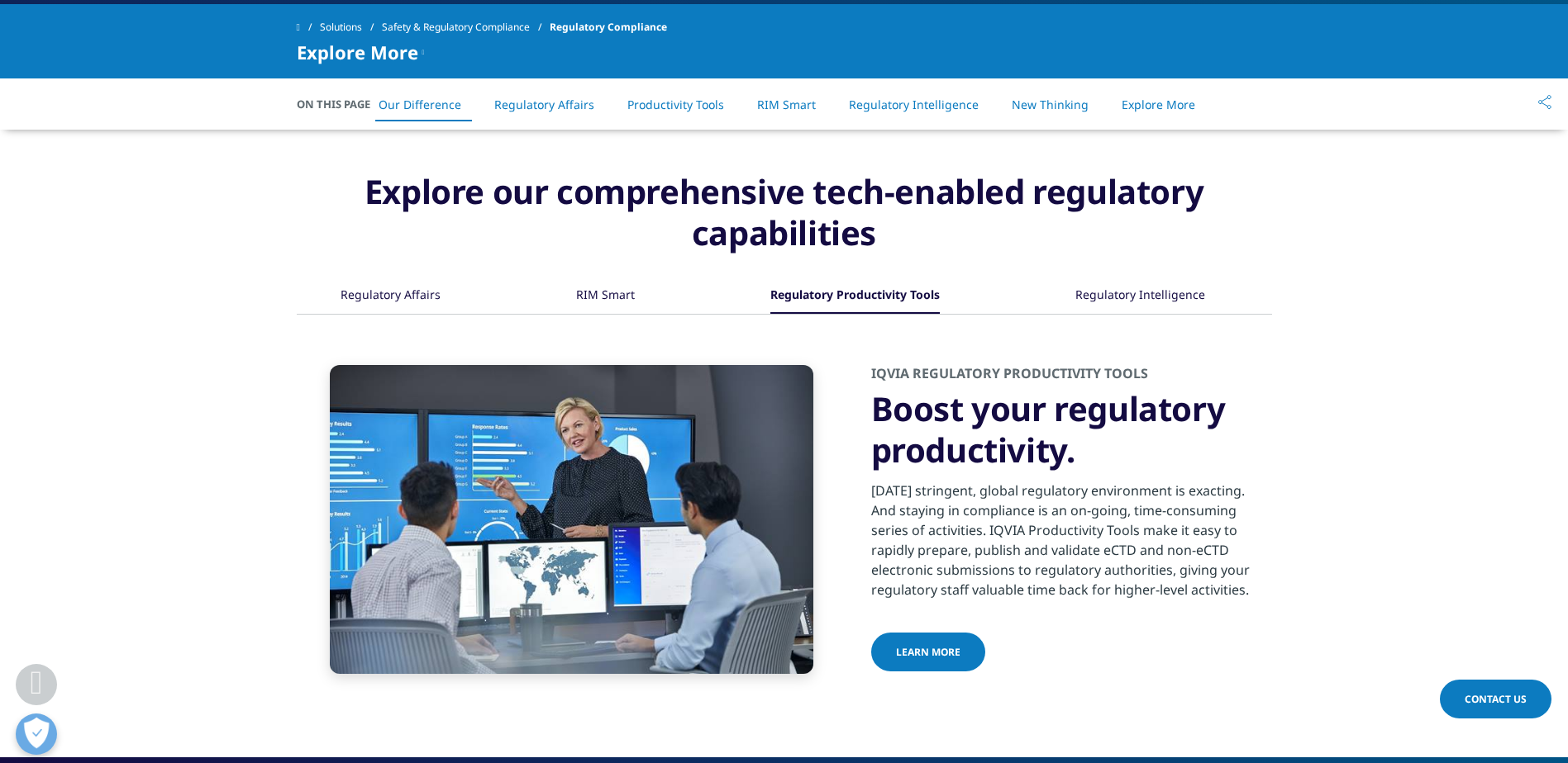
click at [1122, 293] on div "Regulatory Intelligence" at bounding box center [1140, 296] width 130 height 36
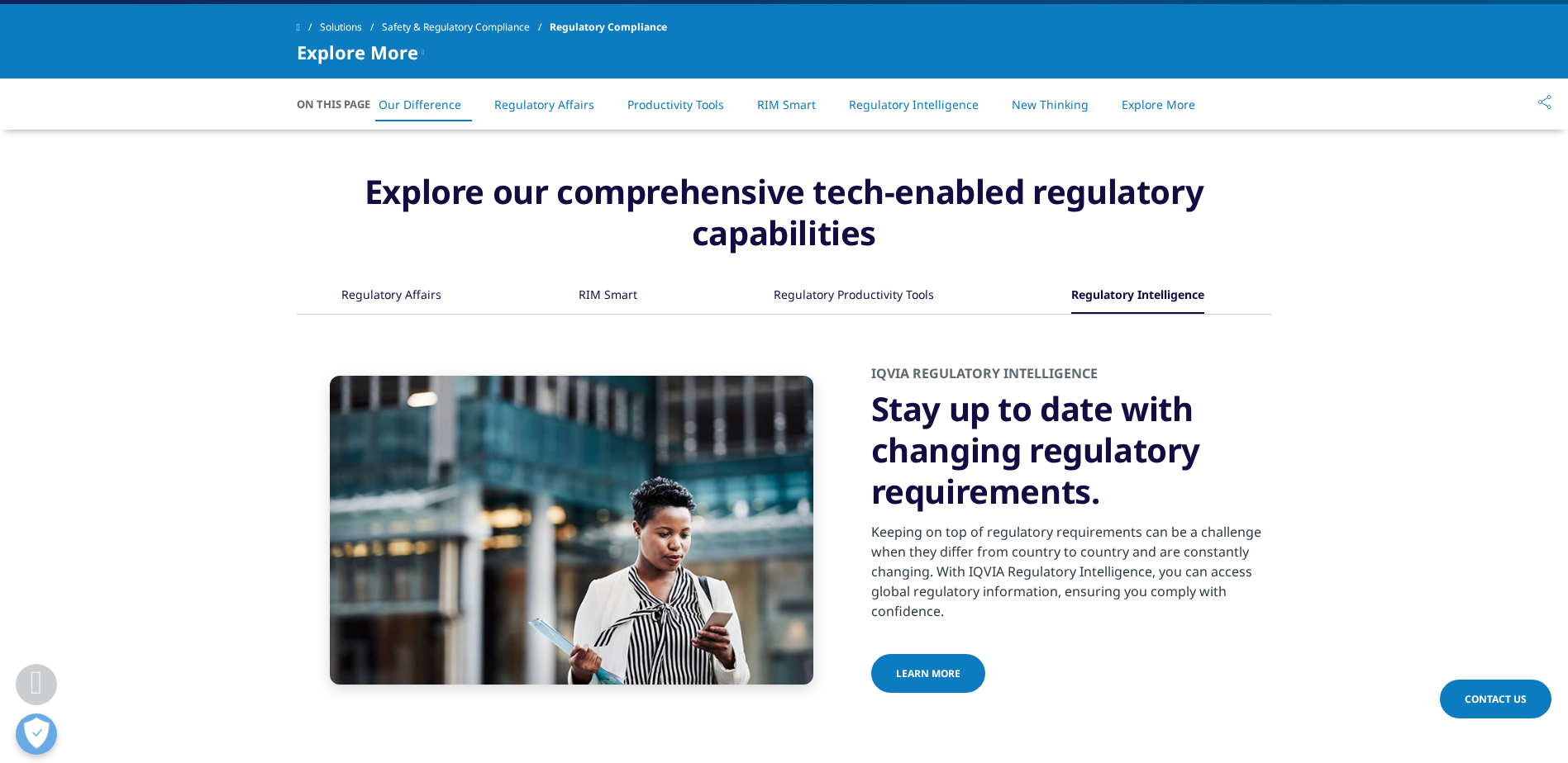
click at [866, 295] on div "Regulatory Productivity Tools" at bounding box center [853, 296] width 161 height 36
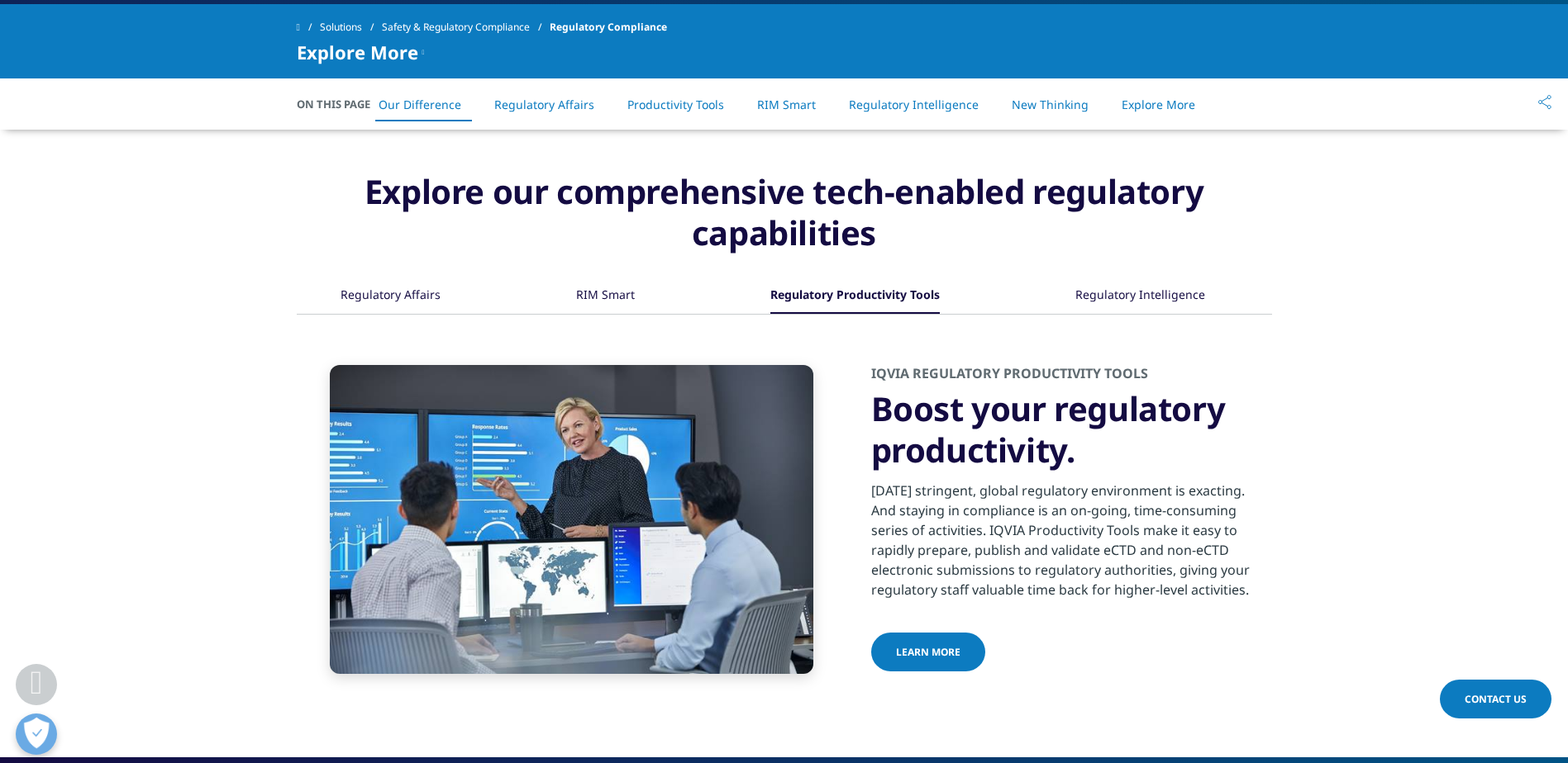
click at [1164, 295] on div "Regulatory Intelligence" at bounding box center [1140, 296] width 130 height 36
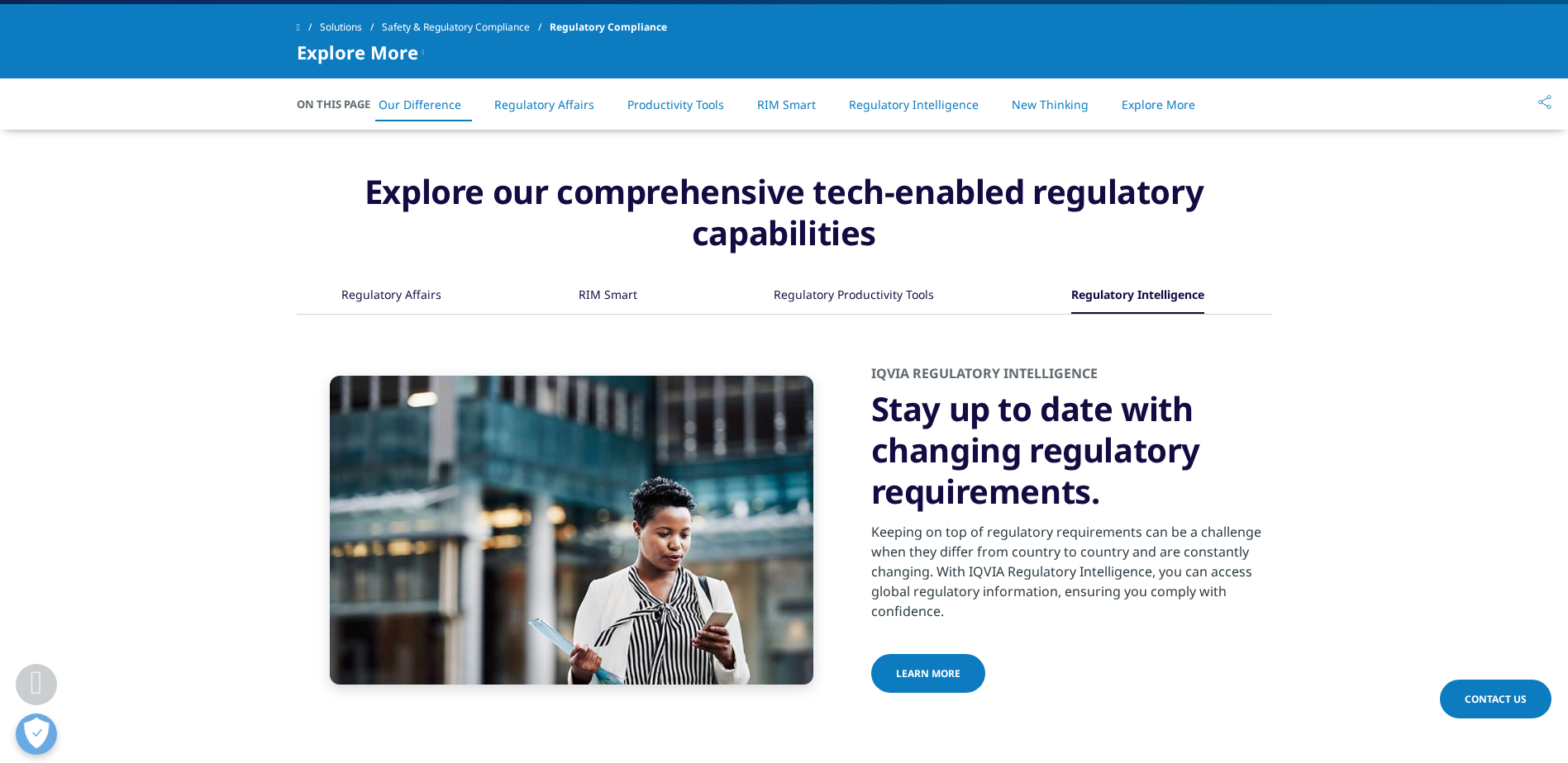
click at [599, 285] on div "RIM Smart" at bounding box center [607, 296] width 59 height 36
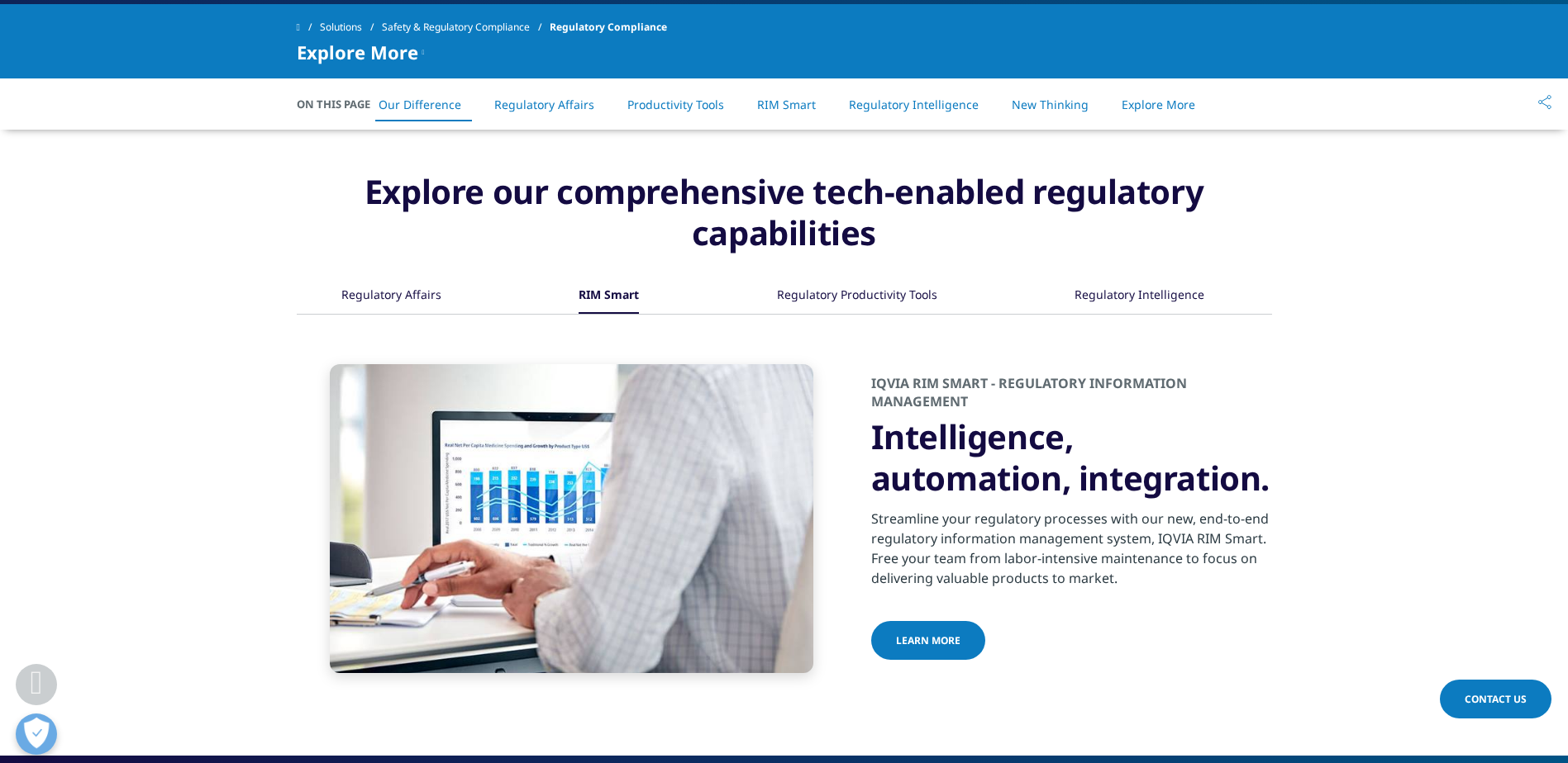
click at [333, 290] on div "Regulatory Affairs RIM Smart" at bounding box center [784, 296] width 975 height 36
click at [369, 298] on div "Regulatory Affairs" at bounding box center [391, 296] width 100 height 36
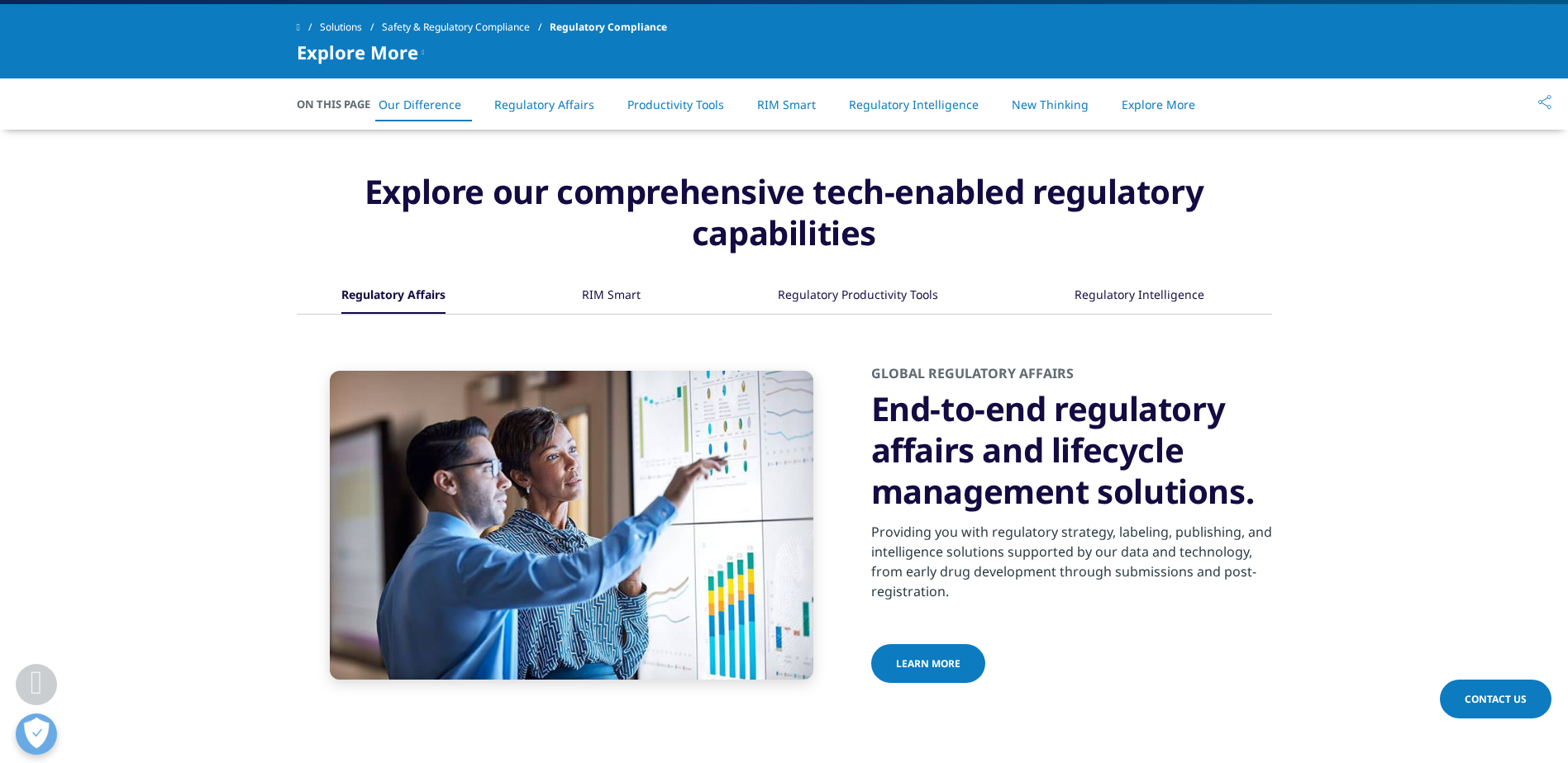
click at [618, 295] on div "RIM Smart" at bounding box center [611, 296] width 59 height 36
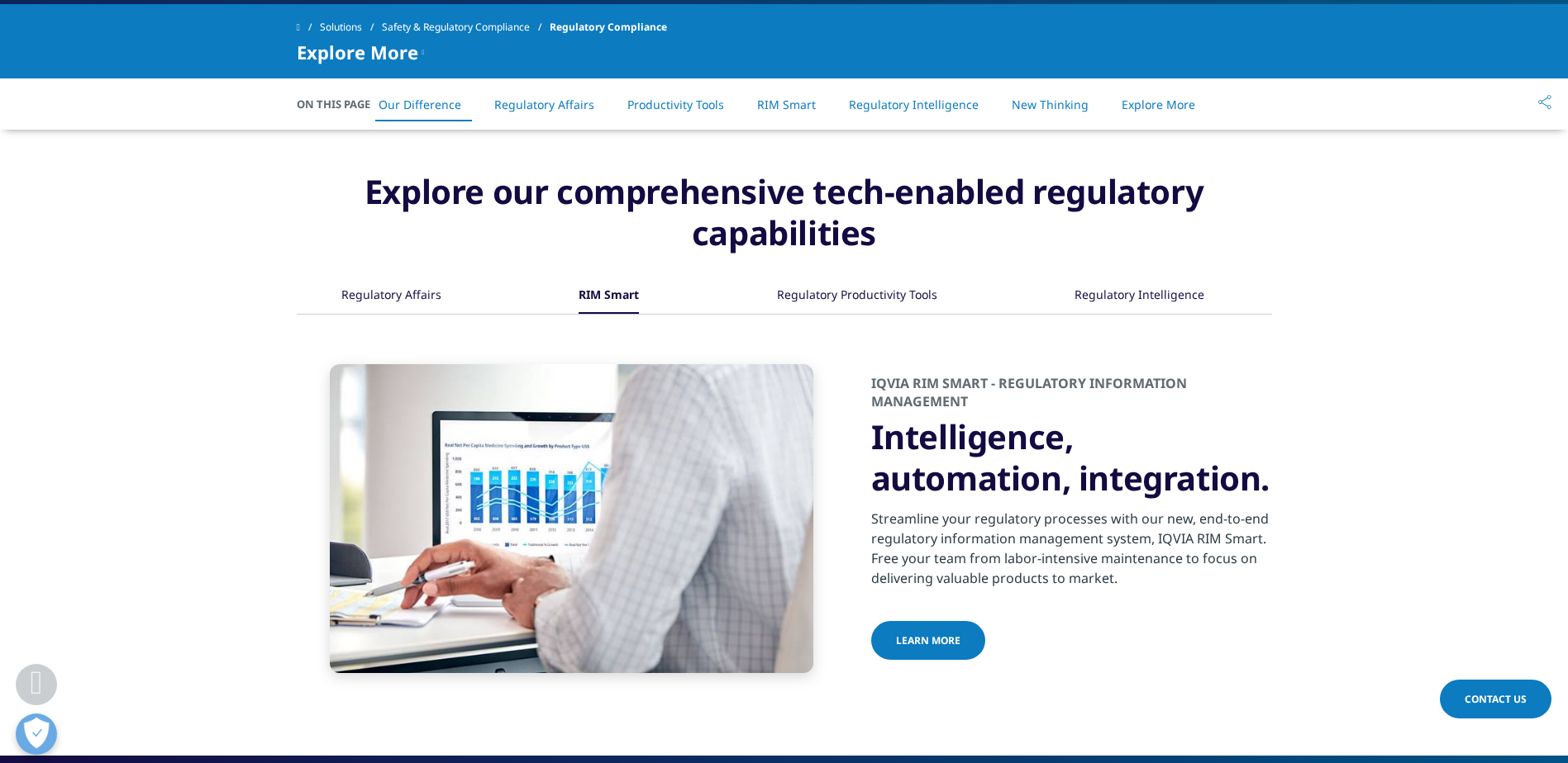
click at [764, 299] on div "Regulatory Affairs RIM Smart" at bounding box center [784, 296] width 975 height 36
click at [819, 297] on div "Regulatory Productivity Tools" at bounding box center [857, 296] width 161 height 36
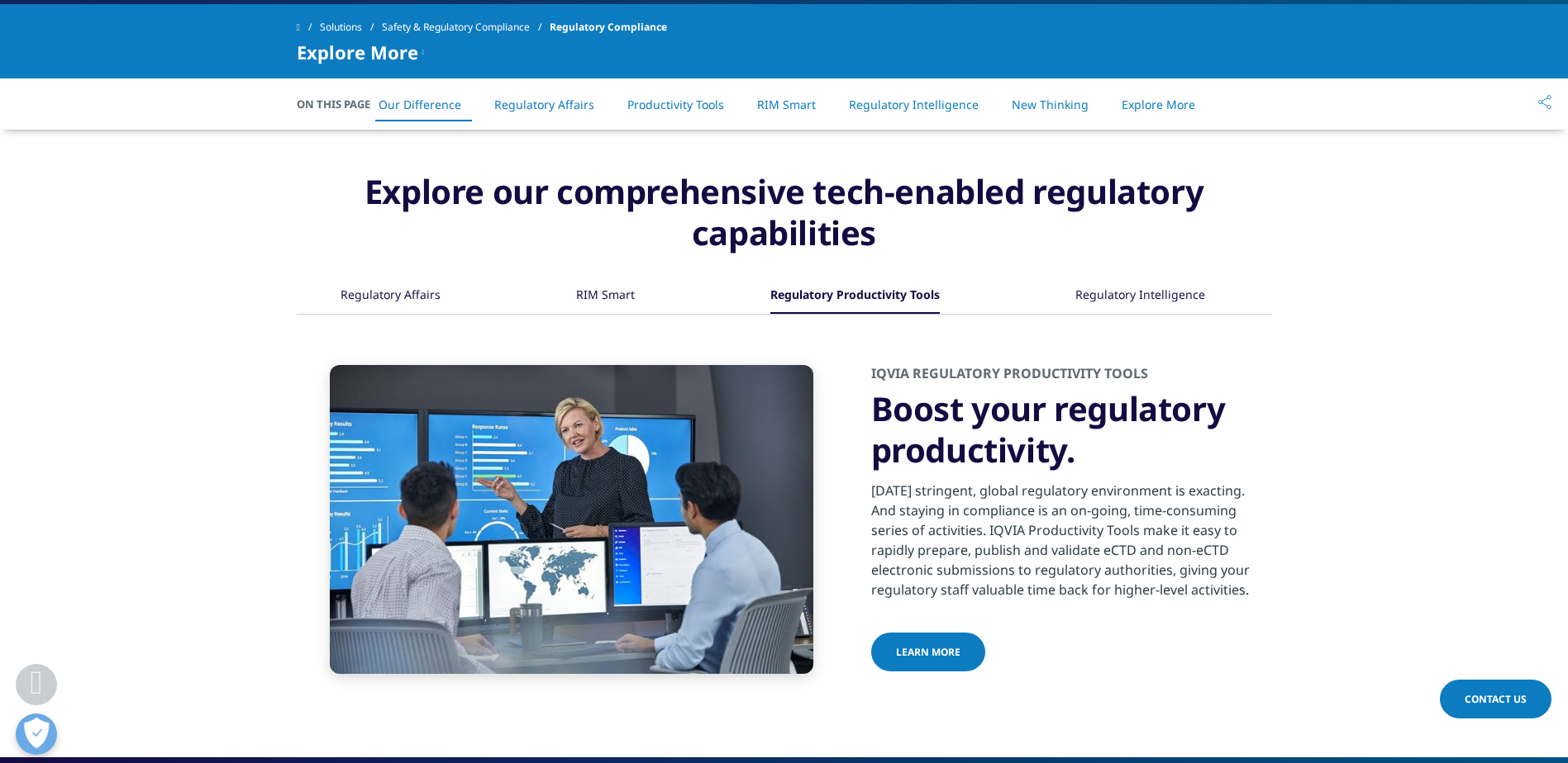
click at [1148, 291] on div "Regulatory Intelligence" at bounding box center [1140, 296] width 130 height 36
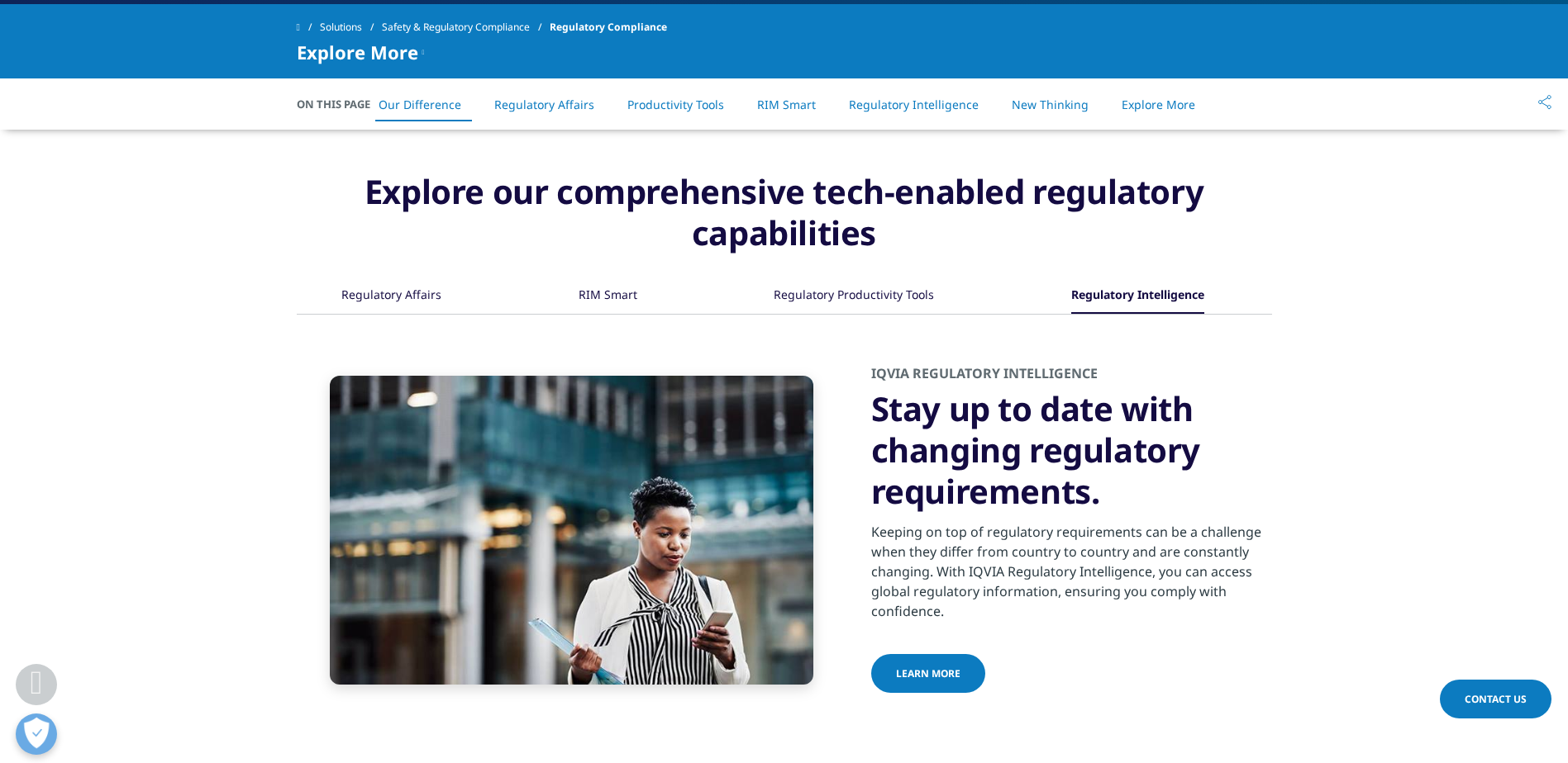
click at [873, 289] on div "Regulatory Productivity Tools" at bounding box center [853, 296] width 161 height 36
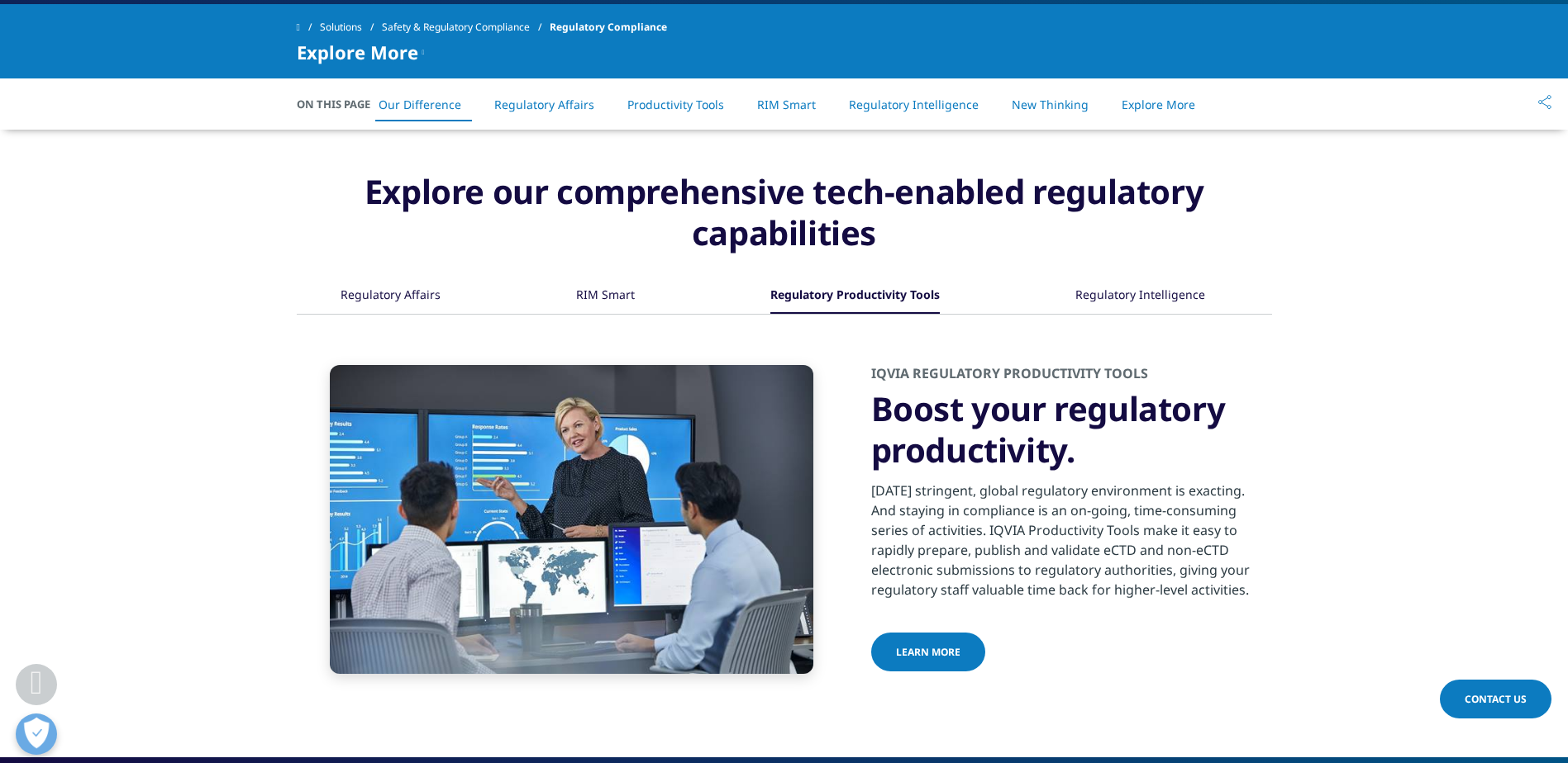
click at [1053, 290] on div "Regulatory Affairs RIM Smart" at bounding box center [784, 296] width 975 height 36
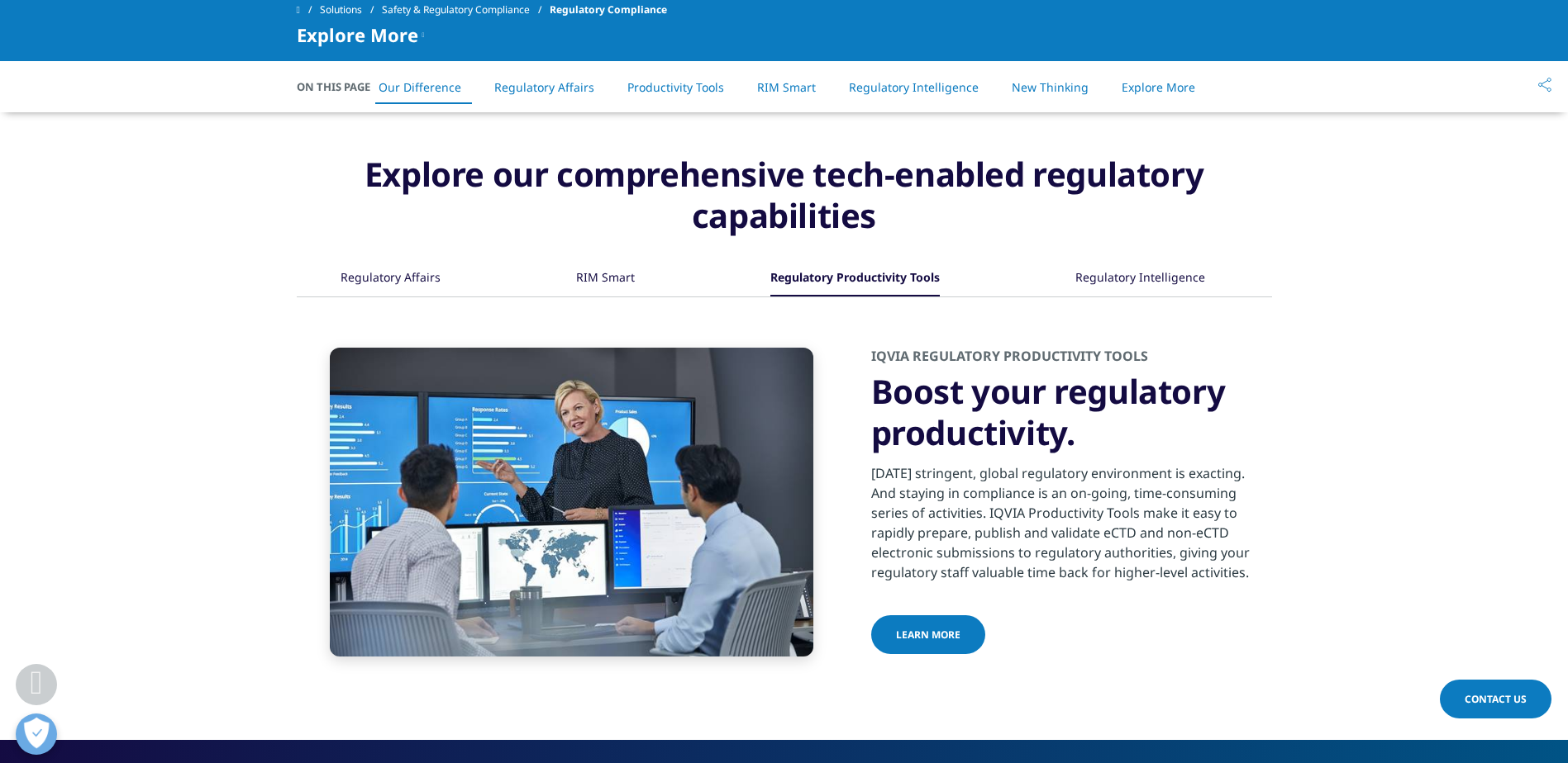
scroll to position [496, 0]
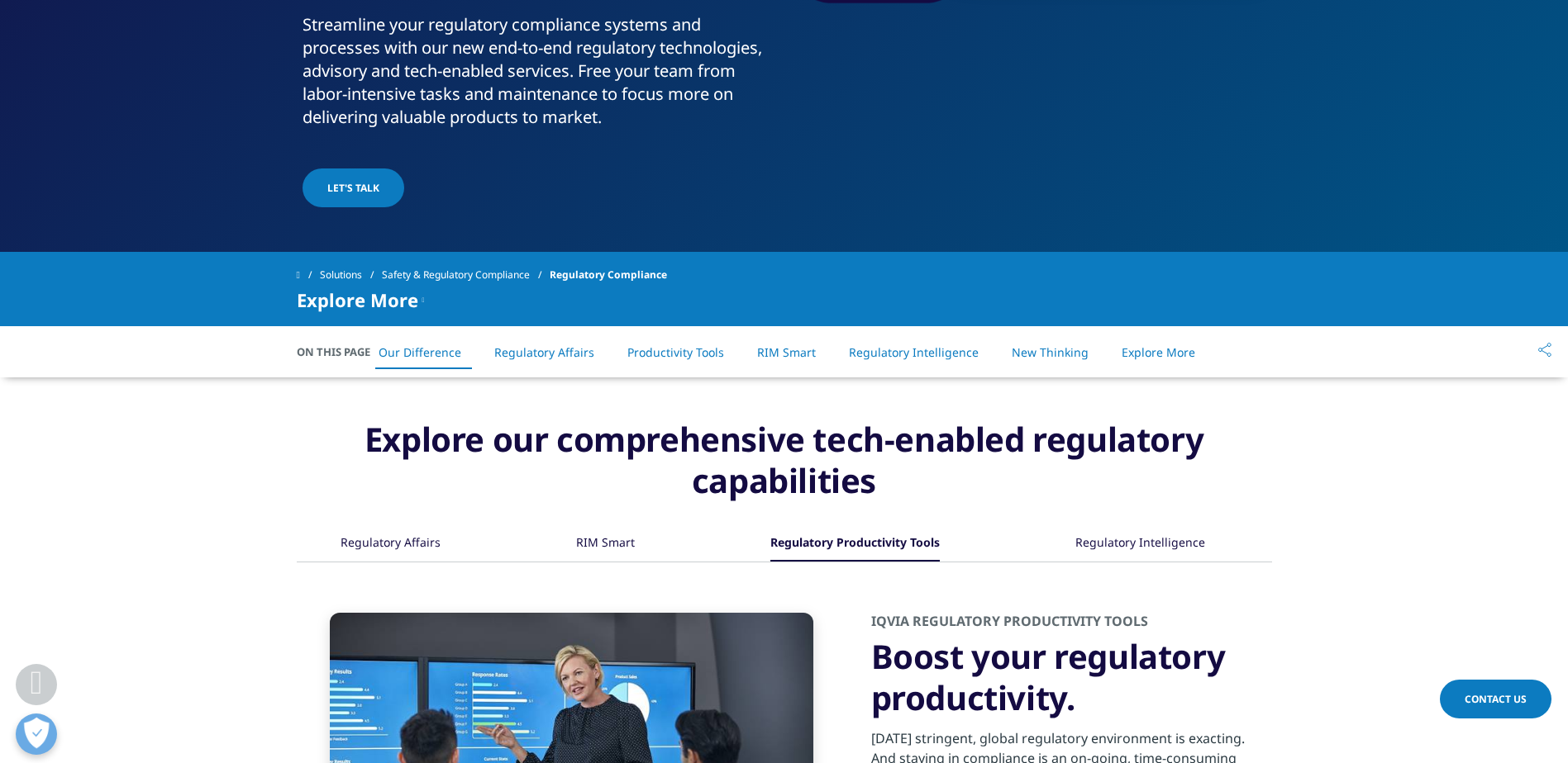
click at [509, 368] on li "Regulatory Affairs" at bounding box center [544, 353] width 133 height 49
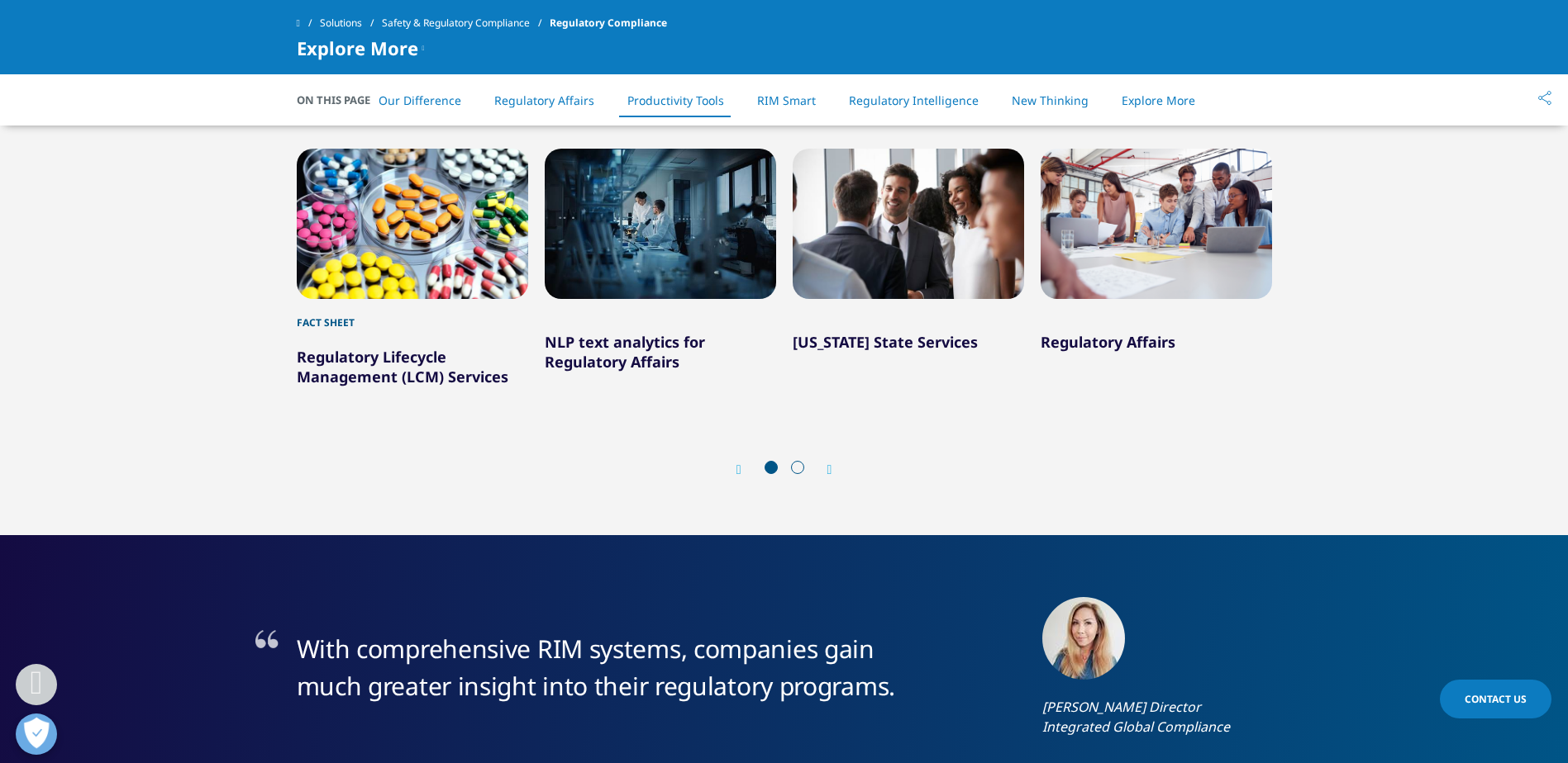
scroll to position [2705, 0]
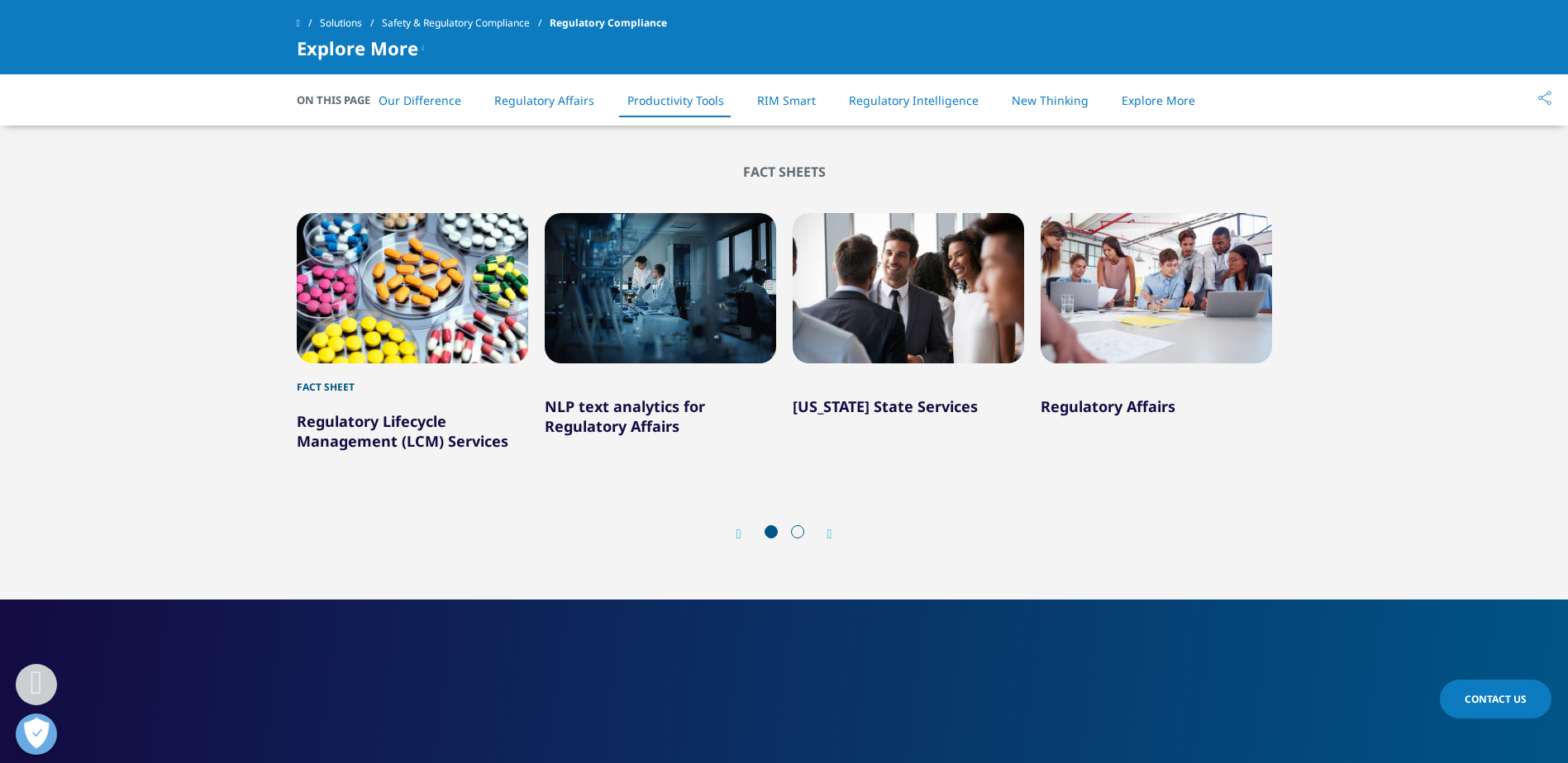
click at [798, 526] on span at bounding box center [797, 532] width 13 height 13
click at [377, 416] on link "Regulatory Lifecycle Management (LCM) Services" at bounding box center [403, 430] width 211 height 39
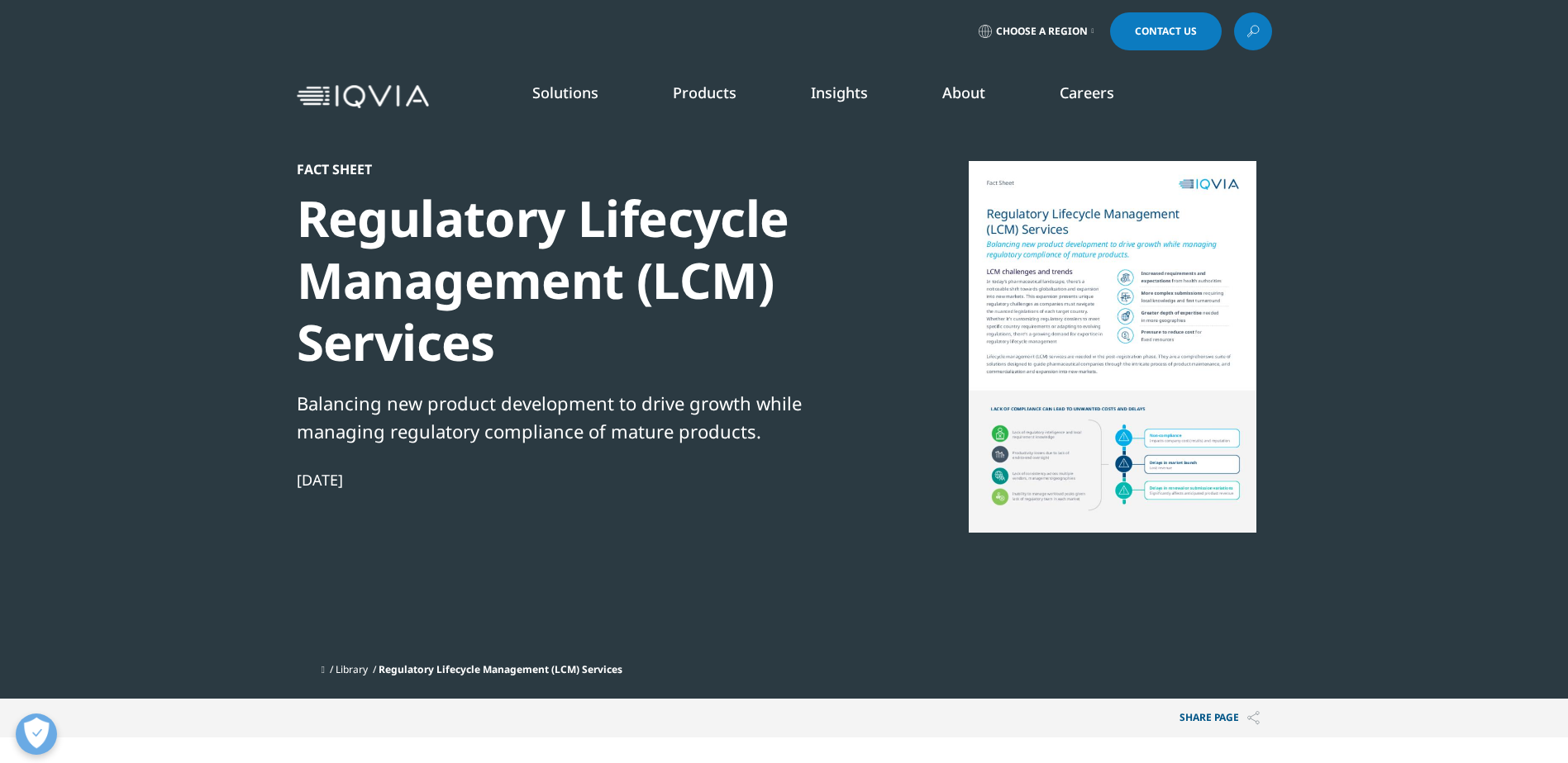
click at [678, 320] on link "RIM Smart" at bounding box center [779, 319] width 284 height 18
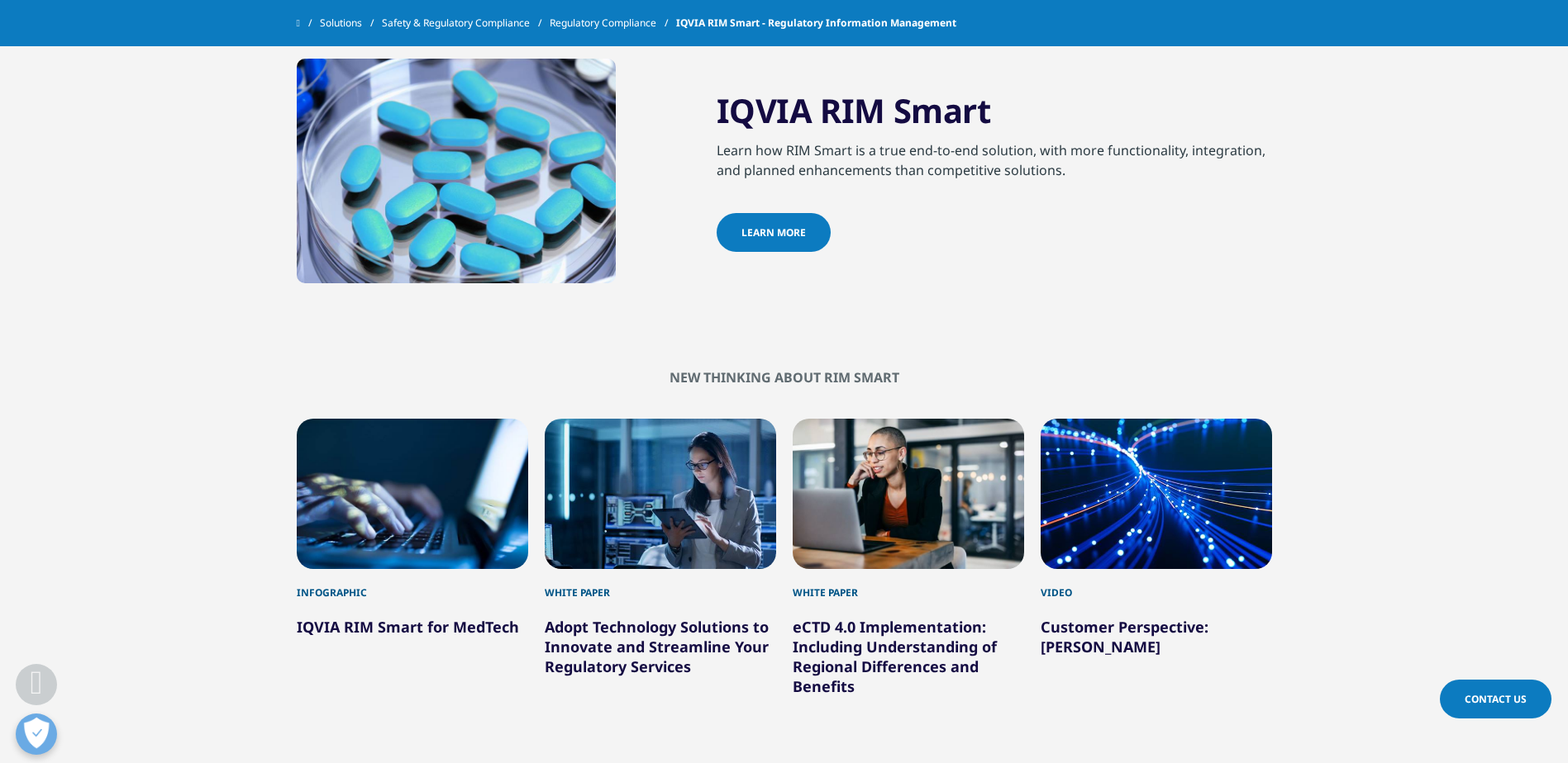
scroll to position [2065, 0]
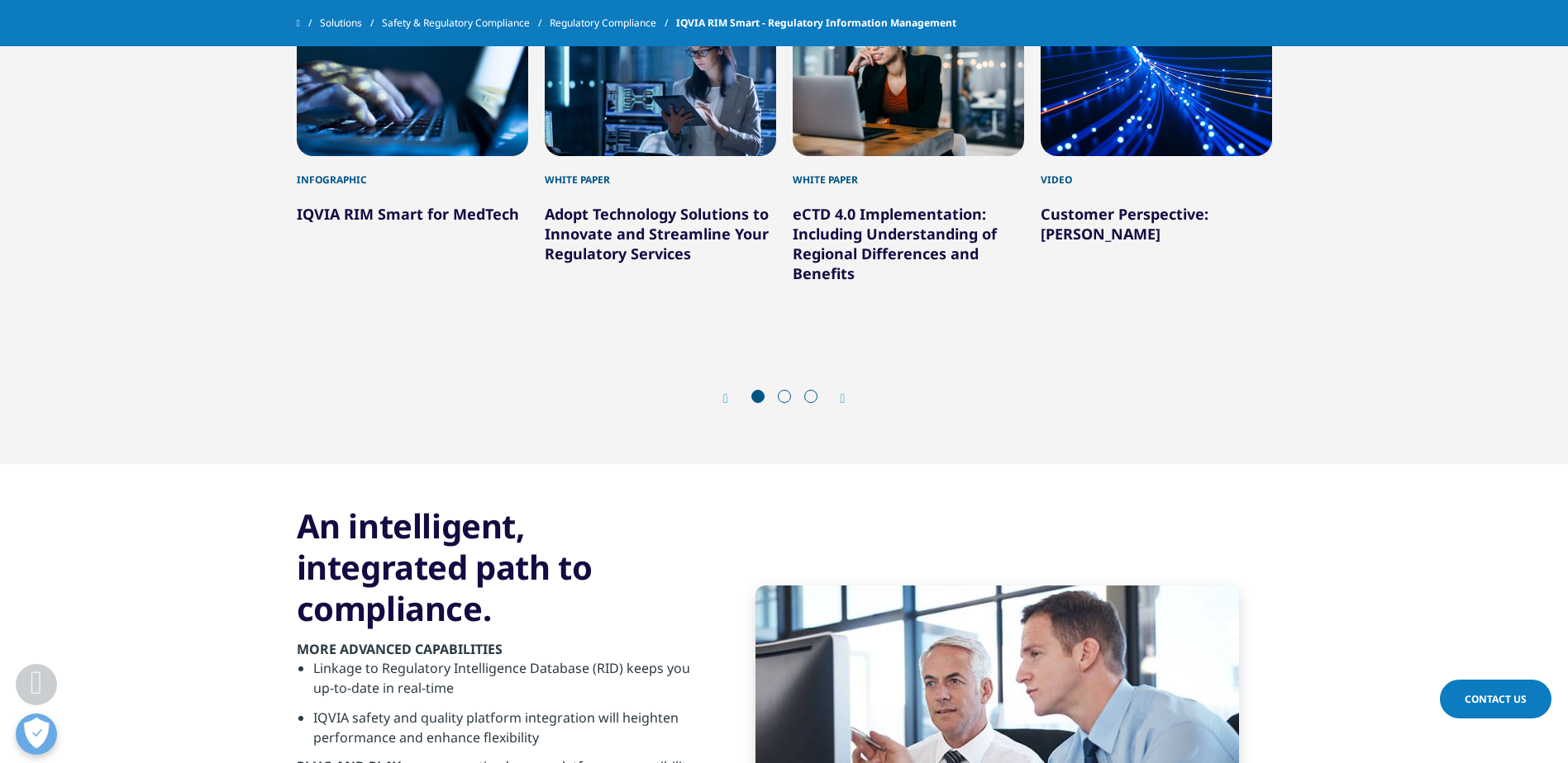
click at [784, 396] on span at bounding box center [784, 395] width 13 height 13
click at [842, 398] on icon "Next slide" at bounding box center [843, 398] width 5 height 13
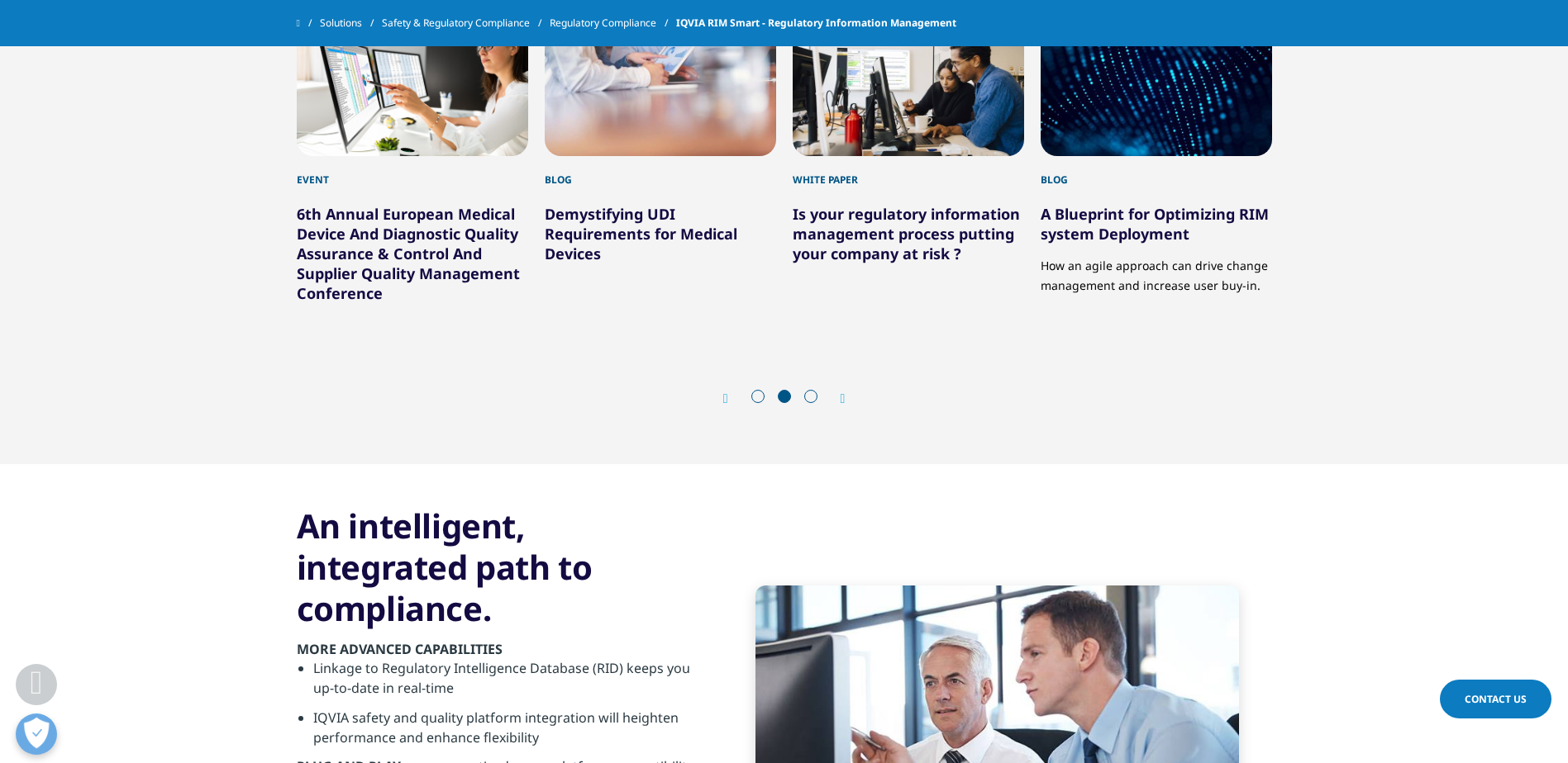
click at [841, 396] on icon "Next slide" at bounding box center [843, 398] width 5 height 13
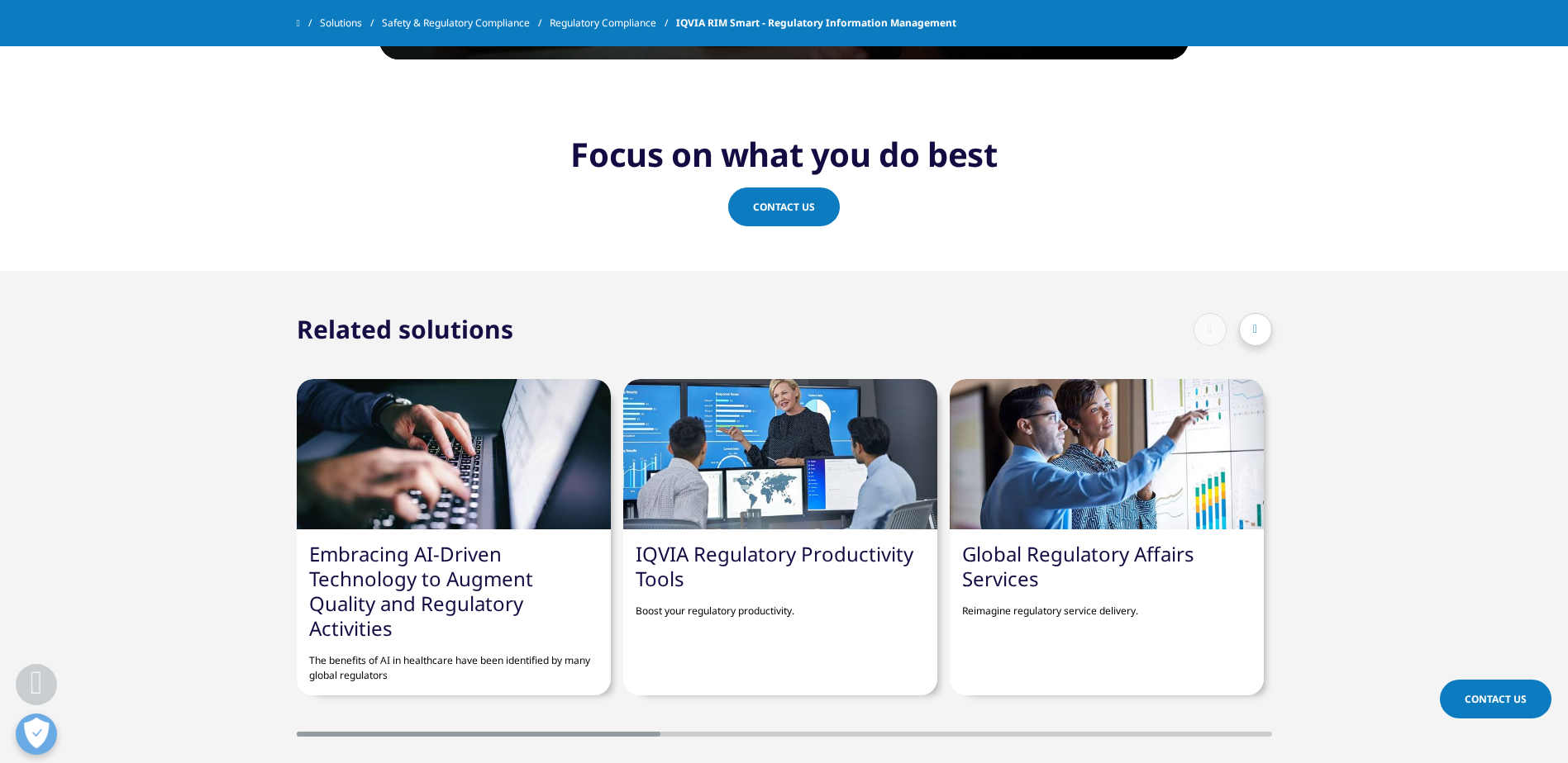
scroll to position [4294, 0]
